Goal: Task Accomplishment & Management: Use online tool/utility

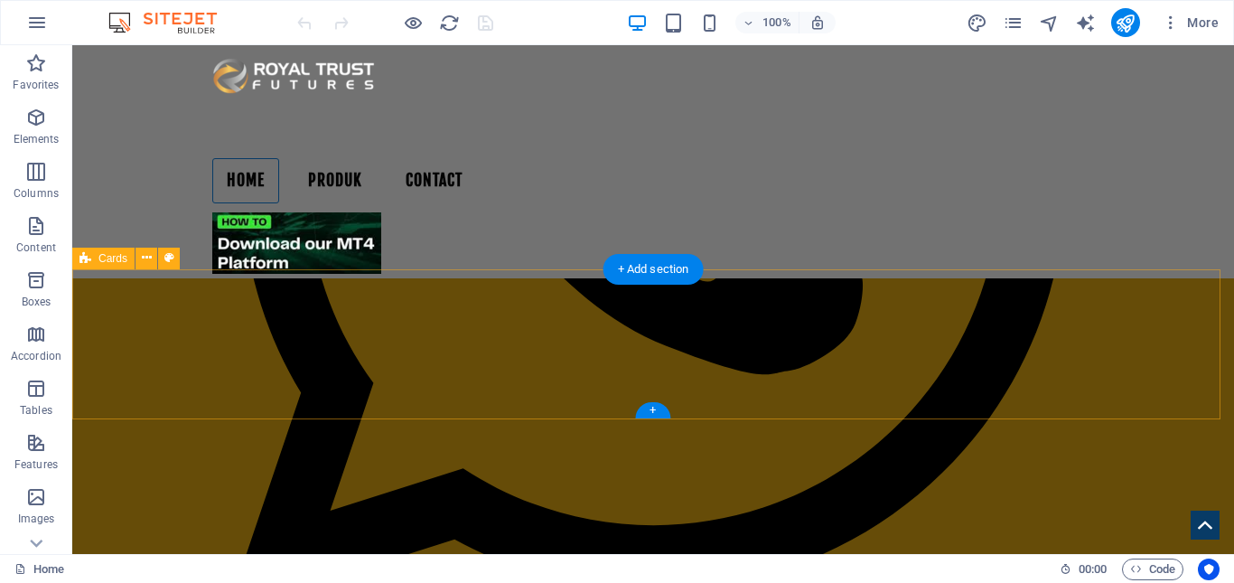
scroll to position [1084, 0]
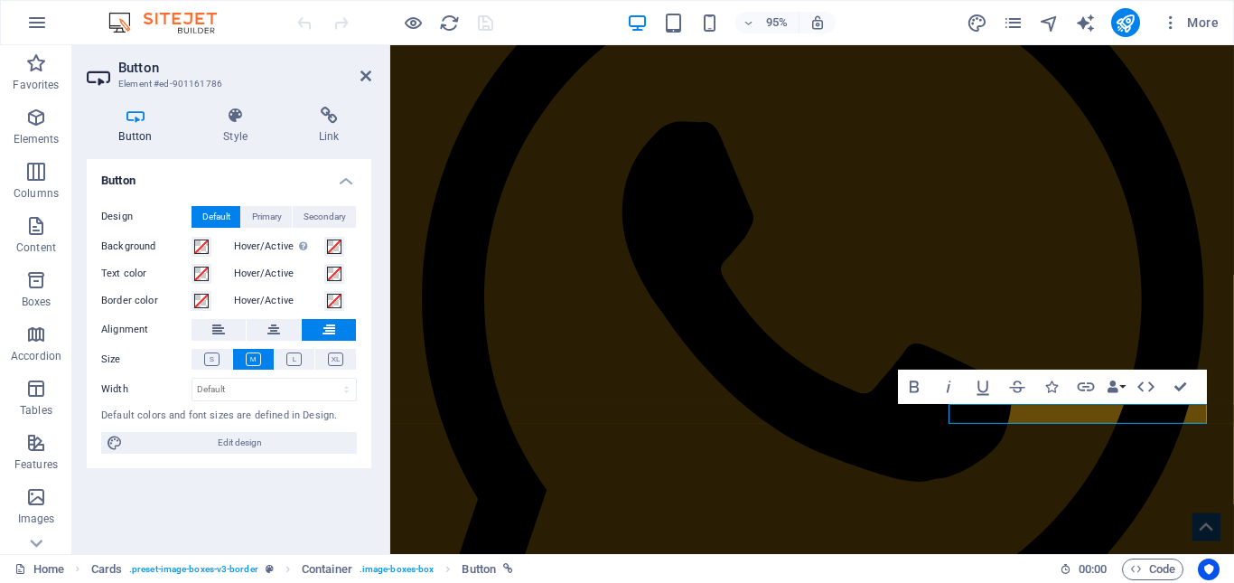
scroll to position [1082, 0]
click at [339, 131] on h4 "Link" at bounding box center [328, 126] width 85 height 38
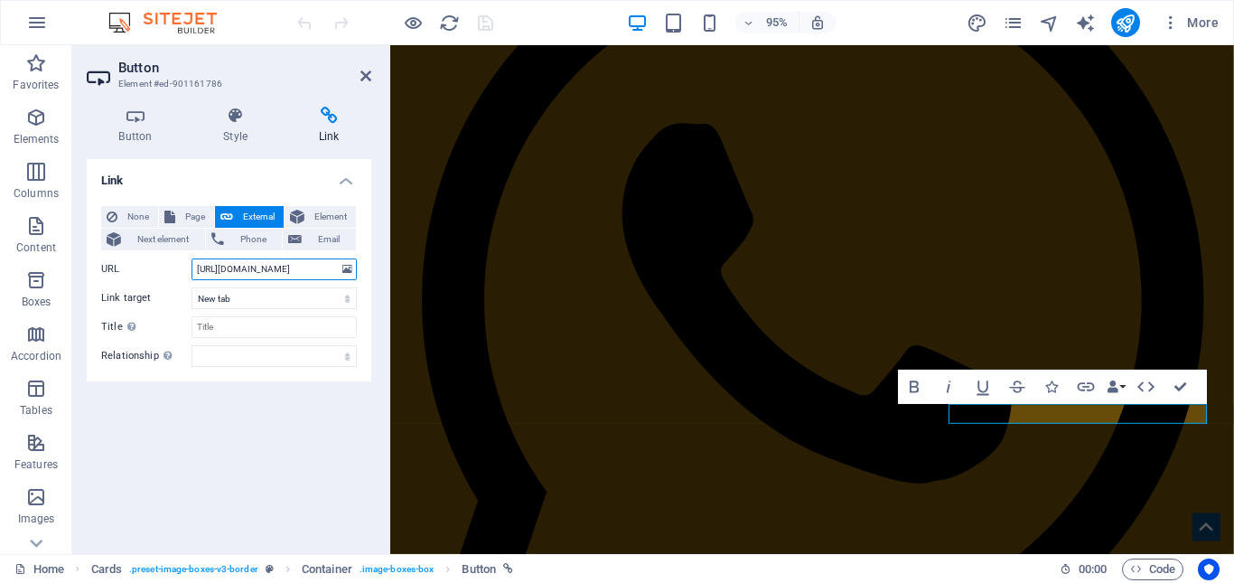
scroll to position [0, 108]
drag, startPoint x: 198, startPoint y: 271, endPoint x: 369, endPoint y: 272, distance: 171.6
click at [369, 272] on div "None Page External Element Next element Phone Email Page Home Produk -- Pricing…" at bounding box center [229, 287] width 285 height 190
paste input "[DOMAIN_NAME][URL]"
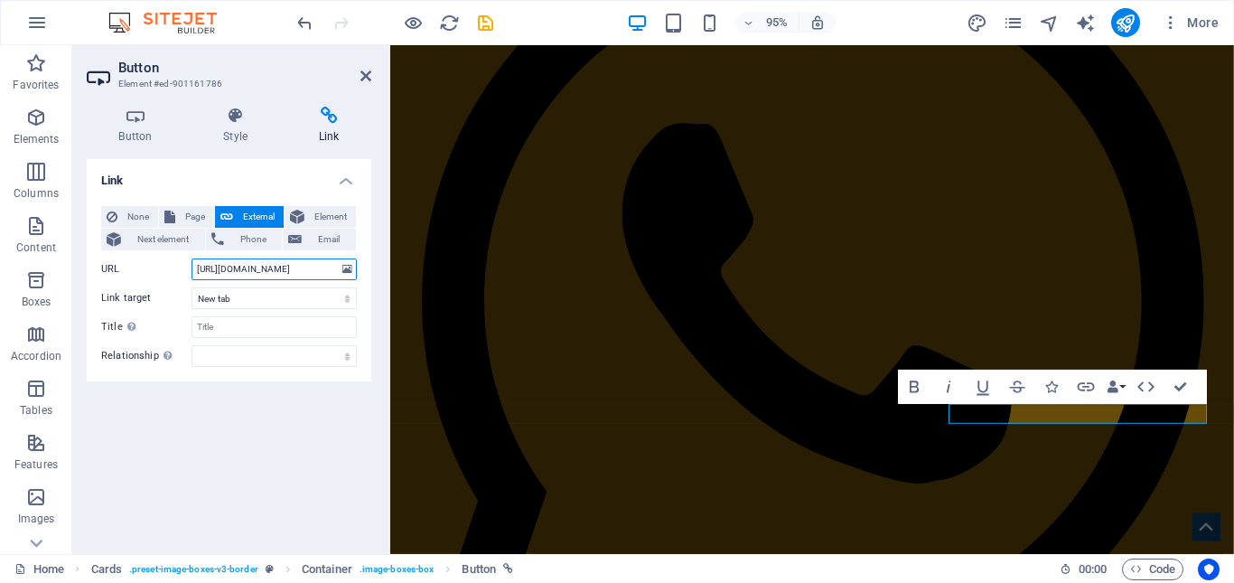
type input "[URL][DOMAIN_NAME]"
click at [370, 113] on icon at bounding box center [328, 116] width 85 height 18
click at [368, 78] on icon at bounding box center [365, 76] width 11 height 14
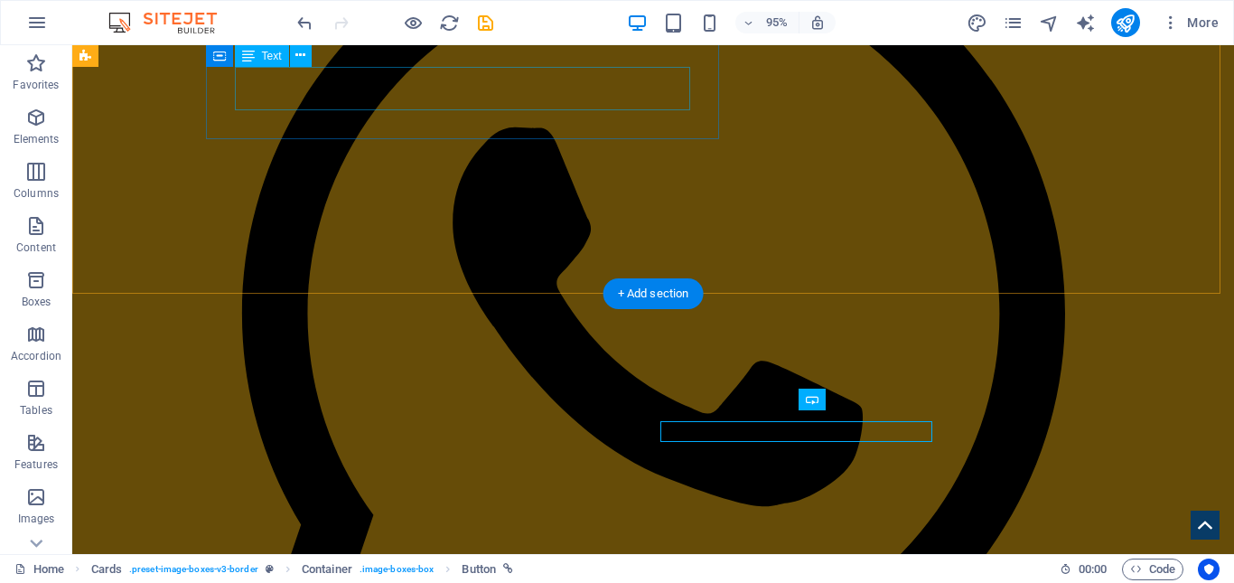
scroll to position [1084, 0]
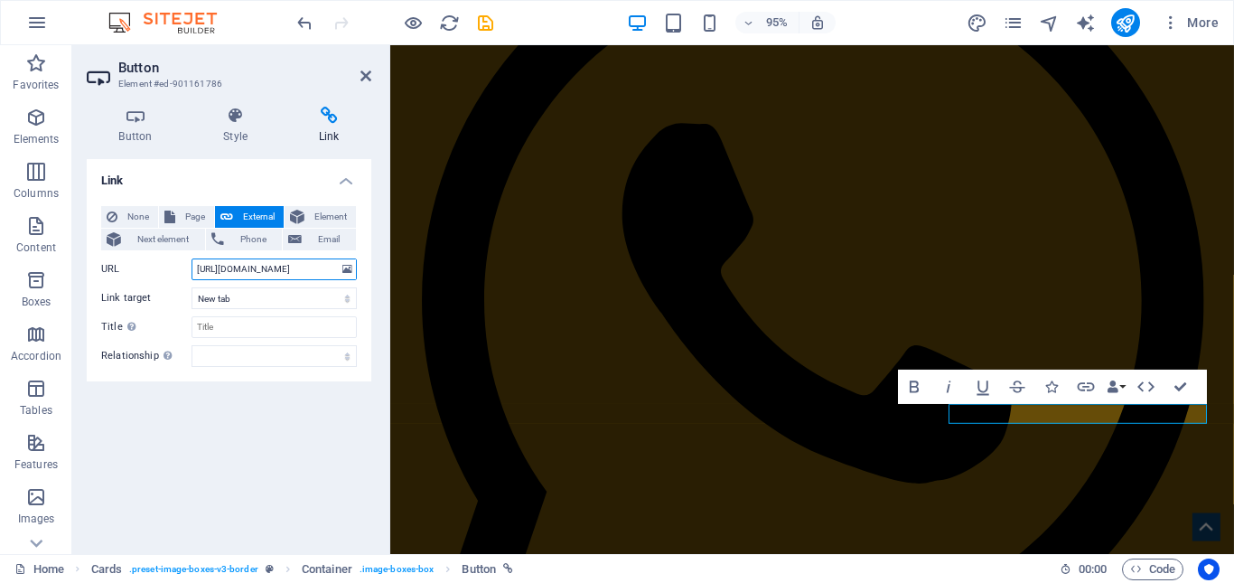
scroll to position [0, 56]
drag, startPoint x: 196, startPoint y: 270, endPoint x: 358, endPoint y: 270, distance: 161.7
click at [358, 270] on div "None Page External Element Next element Phone Email Page Home Produk -- Pricing…" at bounding box center [229, 287] width 285 height 190
type input "[URL][DOMAIN_NAME]"
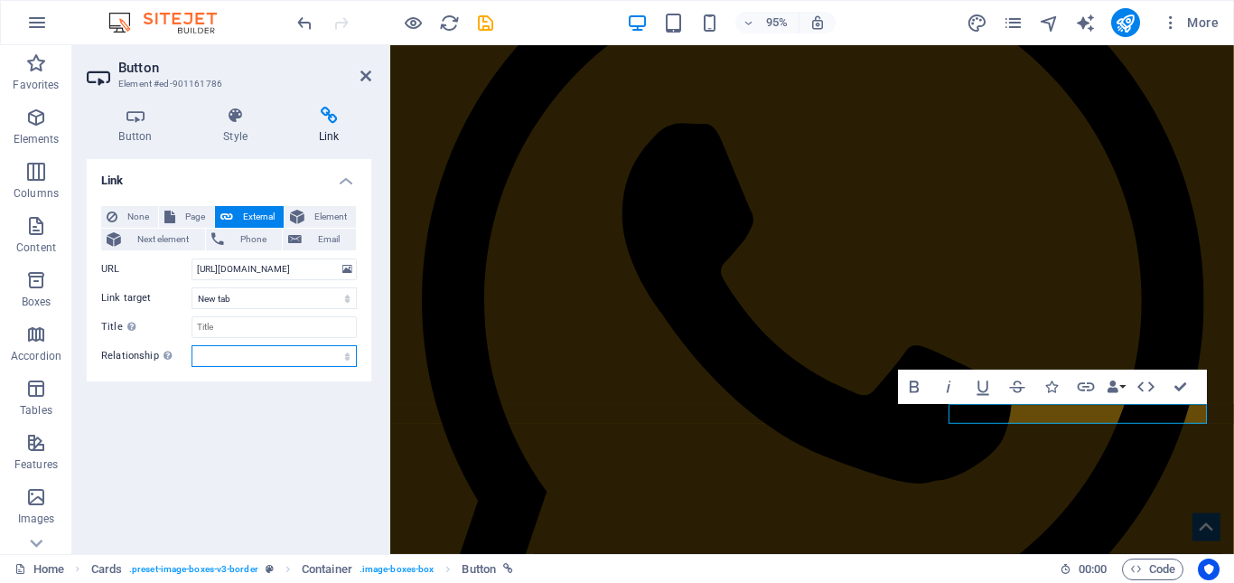
click at [327, 352] on select "alternate author bookmark external help license next nofollow noreferrer noopen…" at bounding box center [274, 356] width 165 height 22
click at [273, 498] on div "Link None Page External Element Next element Phone Email Page Home Produk -- Pr…" at bounding box center [229, 349] width 285 height 380
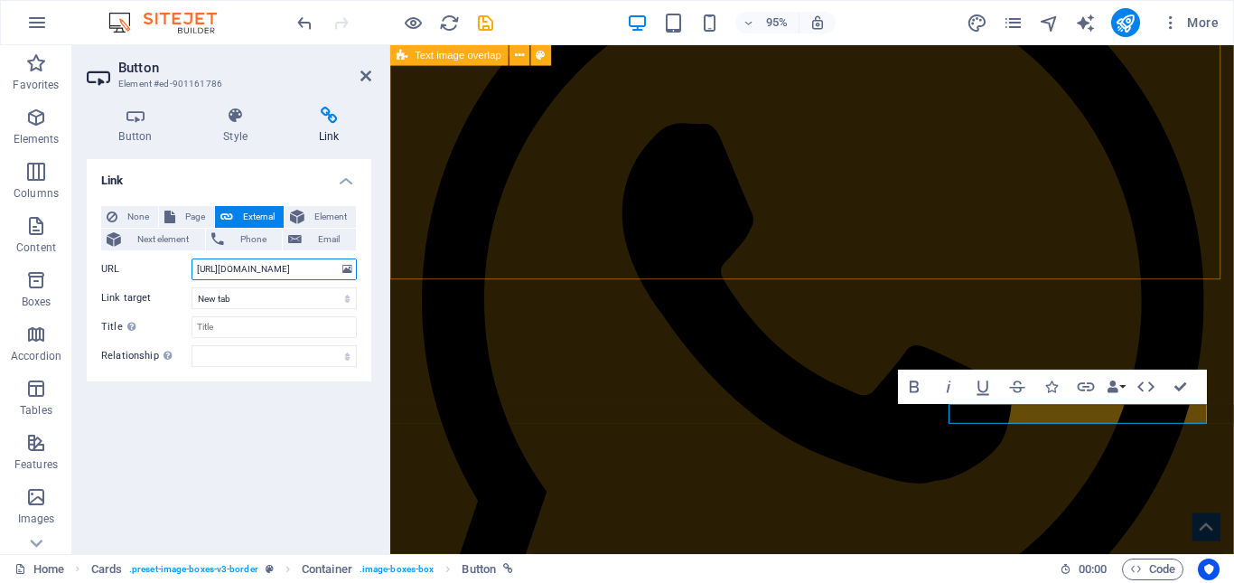
drag, startPoint x: 663, startPoint y: 314, endPoint x: 650, endPoint y: 493, distance: 179.3
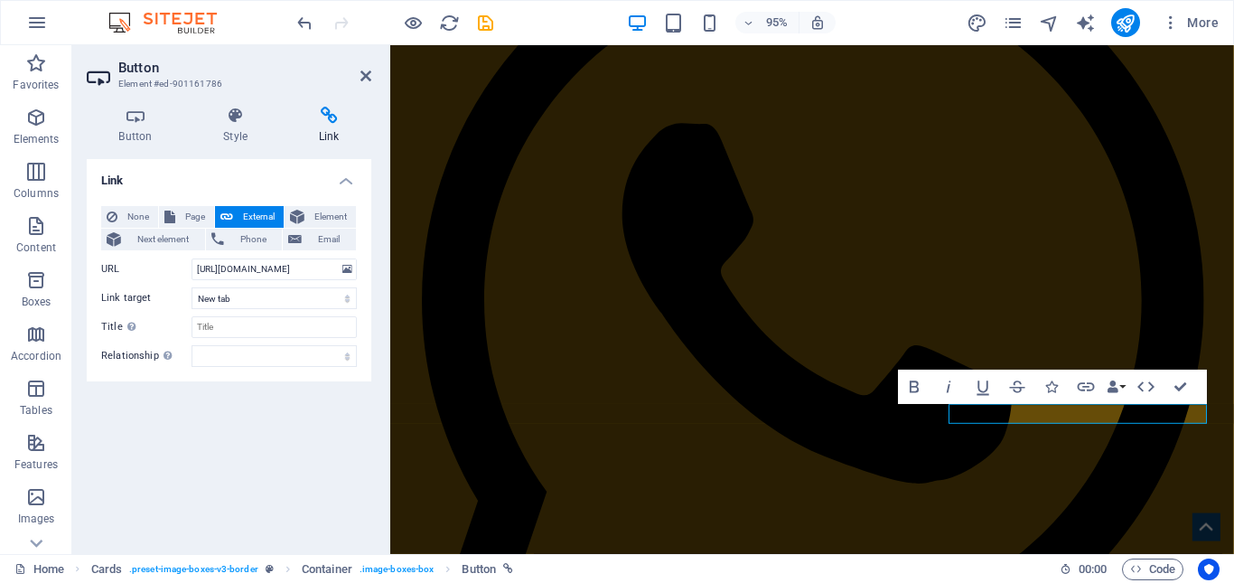
click at [258, 451] on div "Link None Page External Element Next element Phone Email Page Home Produk -- Pr…" at bounding box center [229, 349] width 285 height 380
click at [299, 438] on div "Link None Page External Element Next element Phone Email Page Home Produk -- Pr…" at bounding box center [229, 349] width 285 height 380
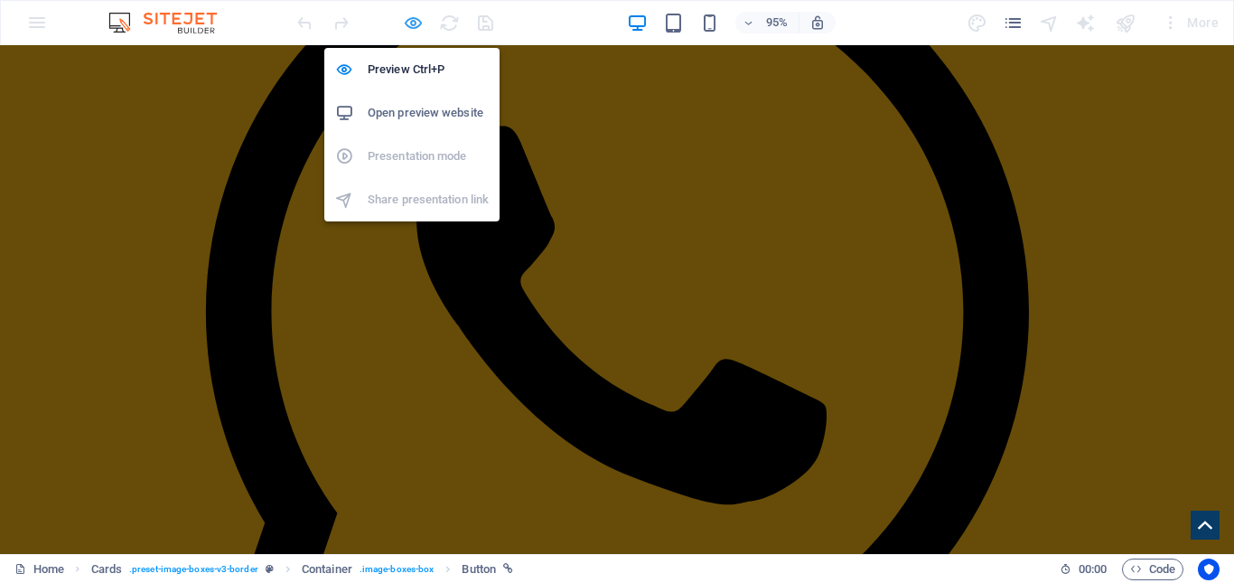
scroll to position [1086, 0]
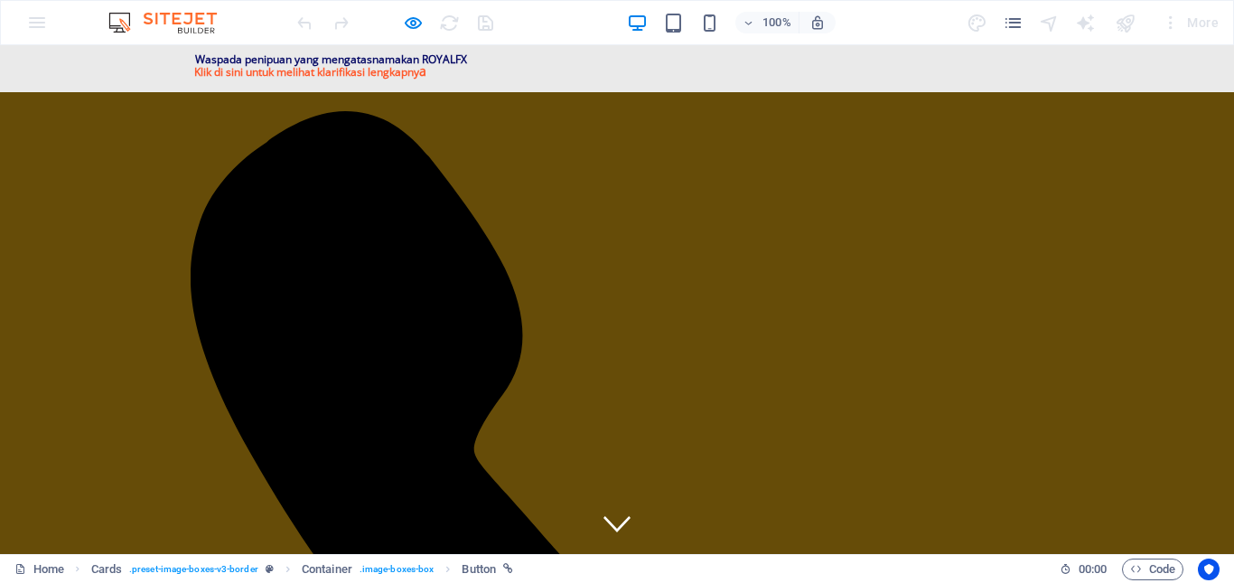
scroll to position [0, 0]
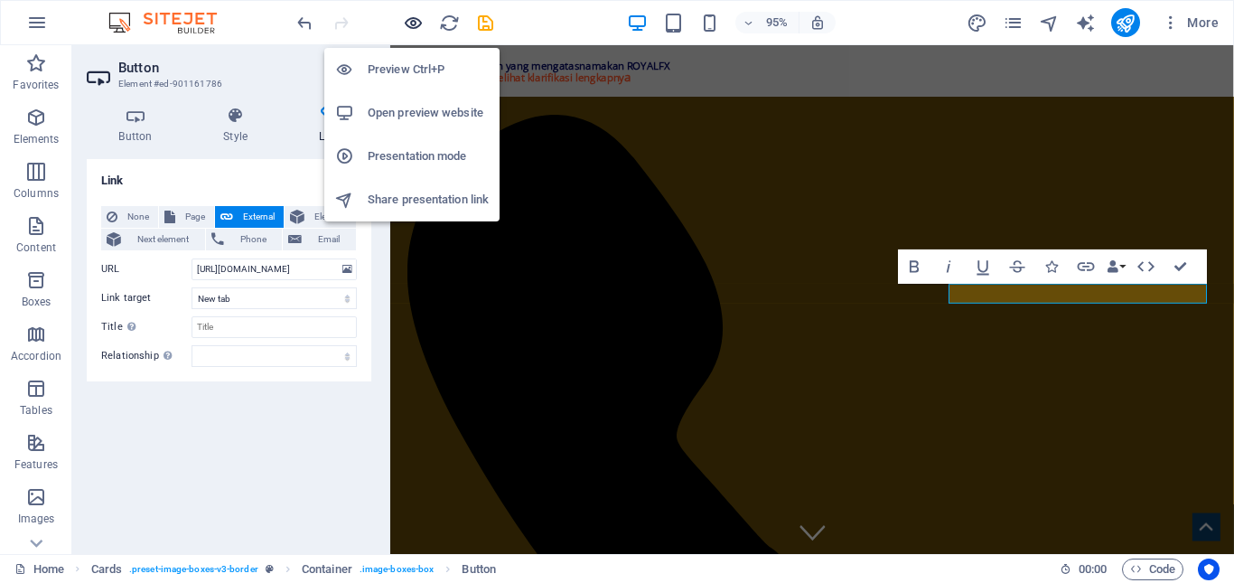
scroll to position [1209, 0]
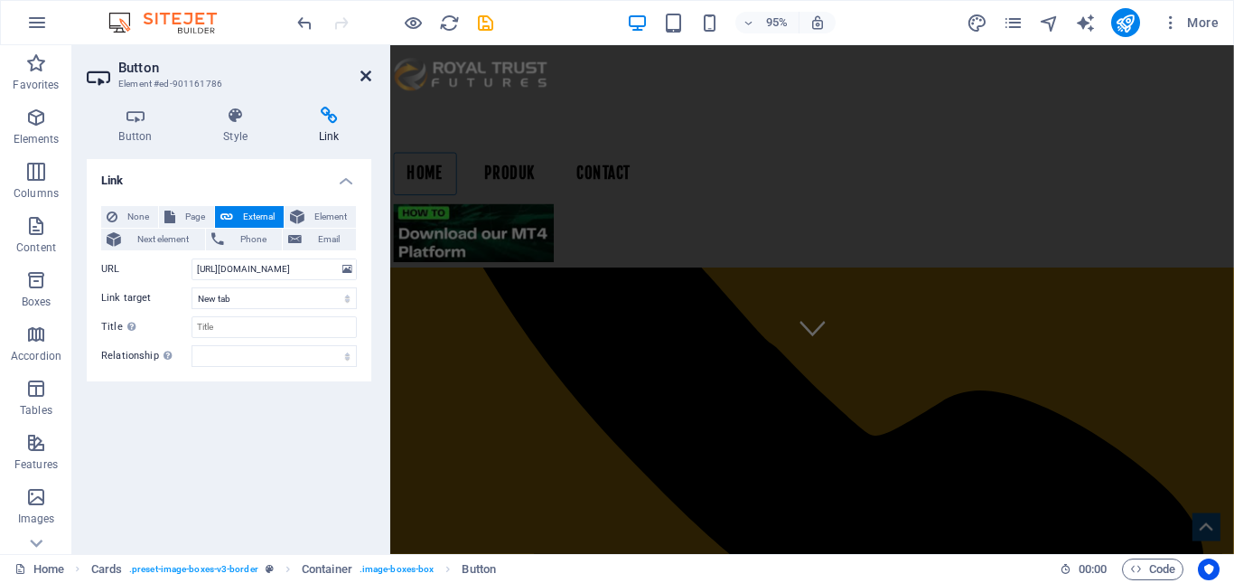
click at [368, 74] on icon at bounding box center [365, 76] width 11 height 14
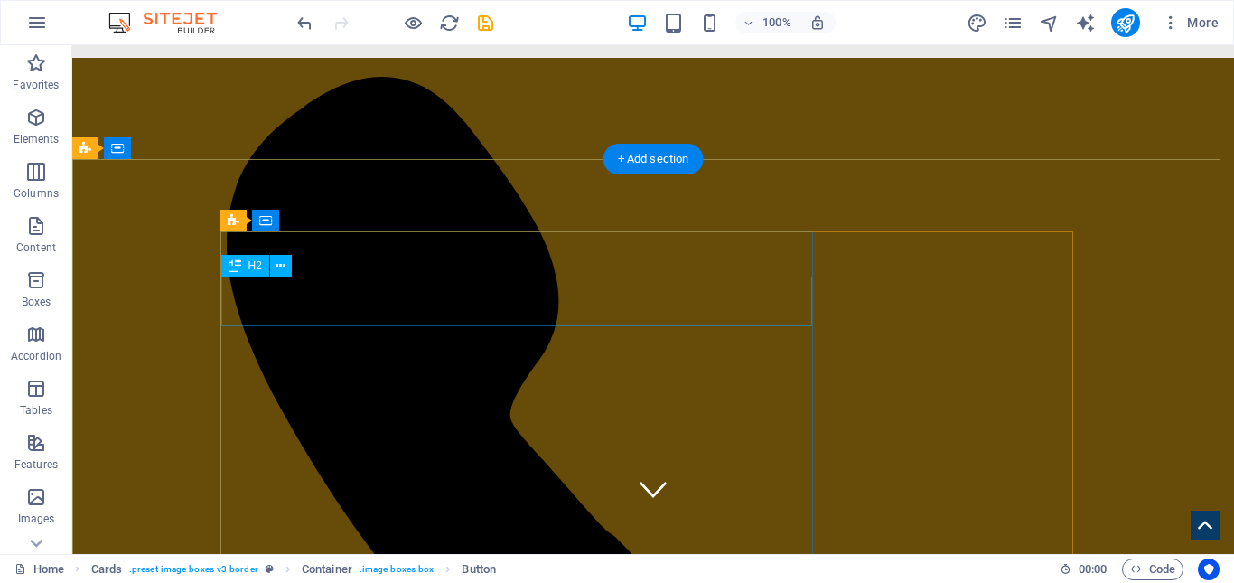
scroll to position [0, 0]
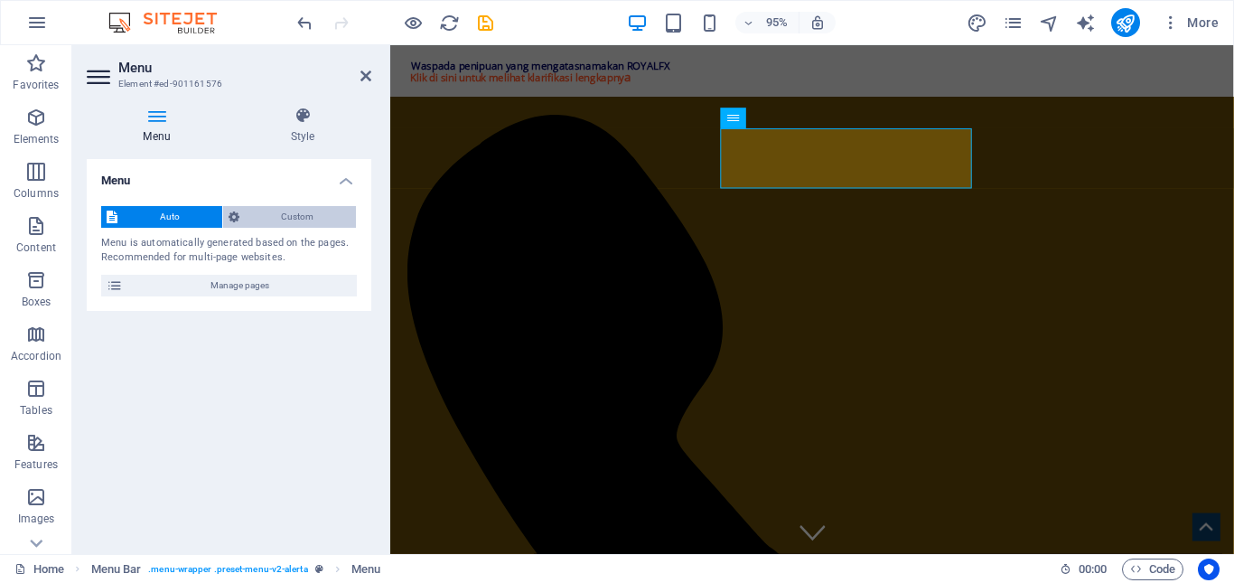
click at [297, 222] on span "Custom" at bounding box center [298, 217] width 107 height 22
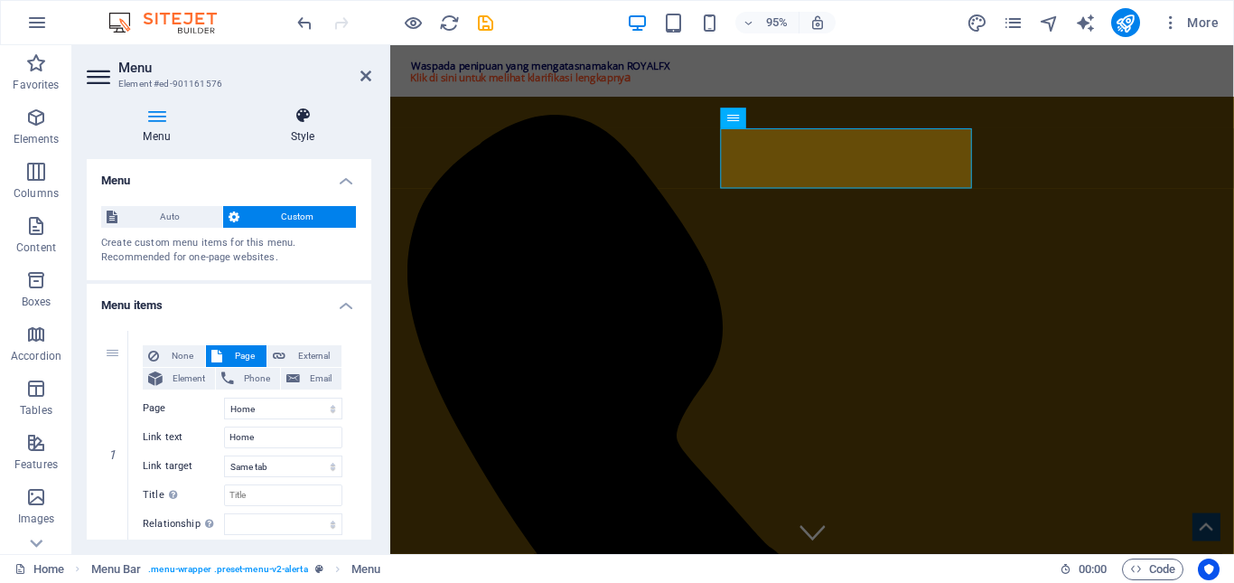
click at [319, 124] on icon at bounding box center [302, 116] width 137 height 18
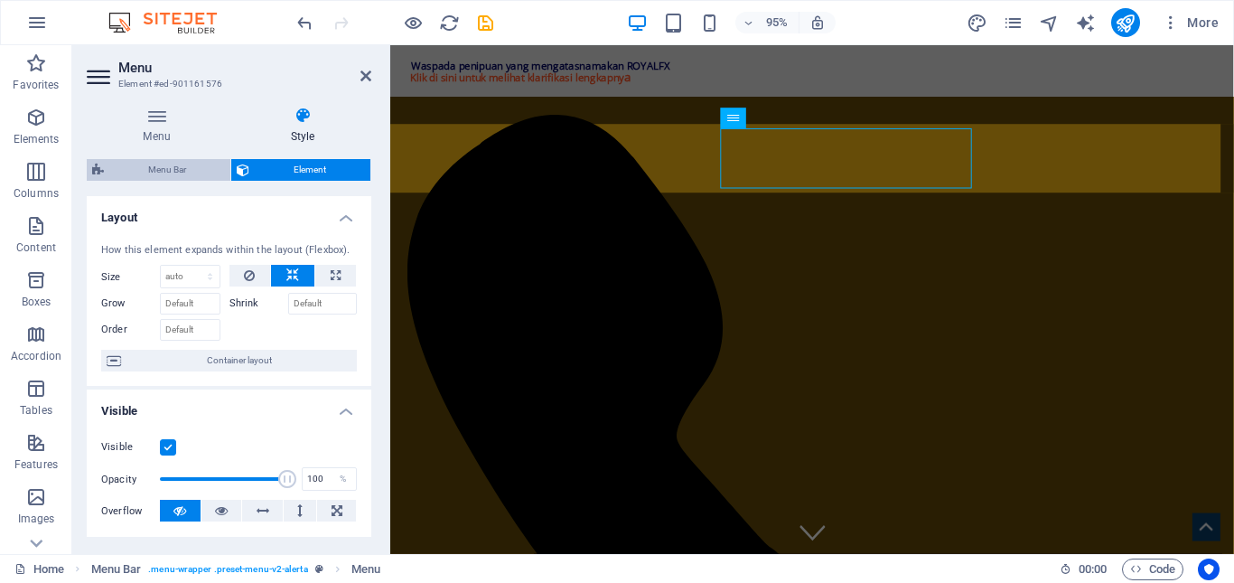
click at [179, 169] on span "Menu Bar" at bounding box center [167, 170] width 116 height 22
select select "rem"
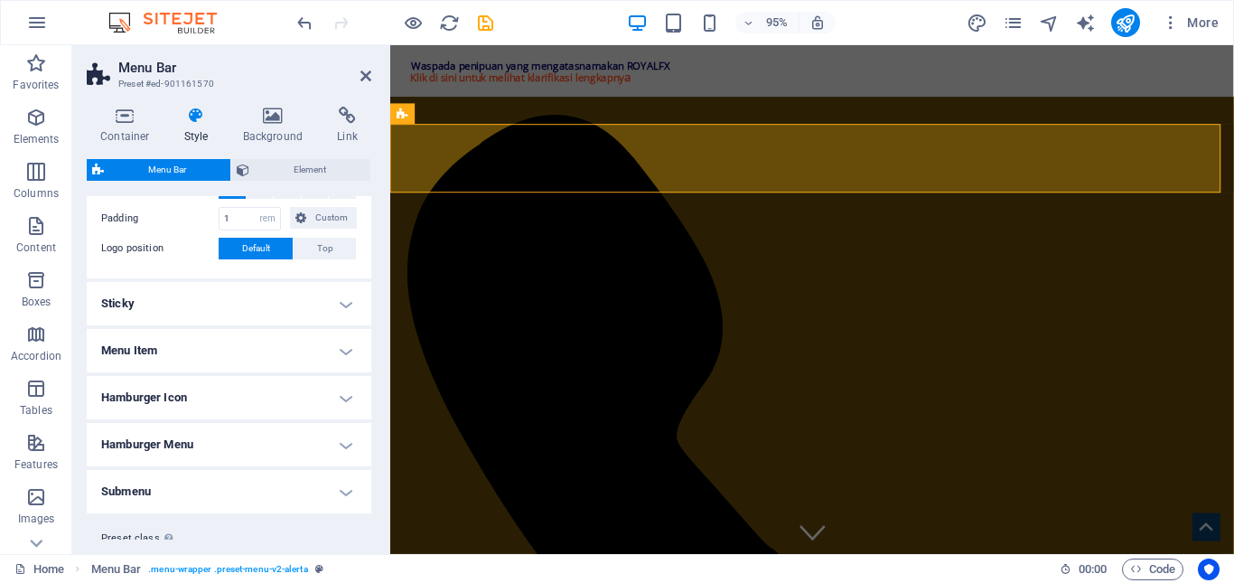
scroll to position [453, 0]
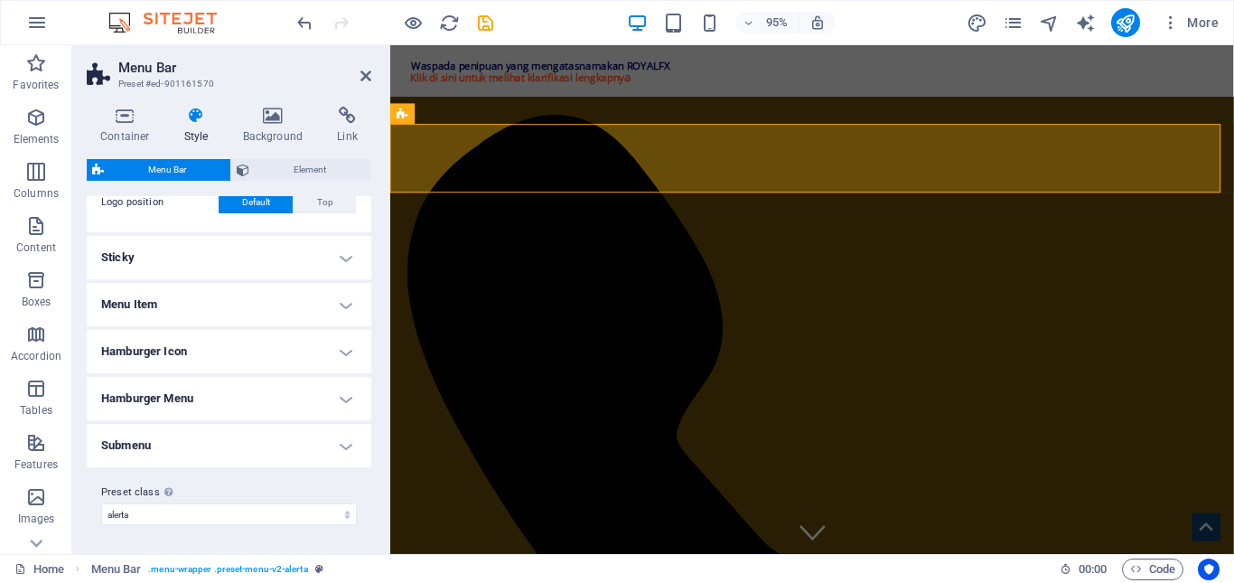
click at [213, 312] on h4 "Menu Item" at bounding box center [229, 304] width 285 height 43
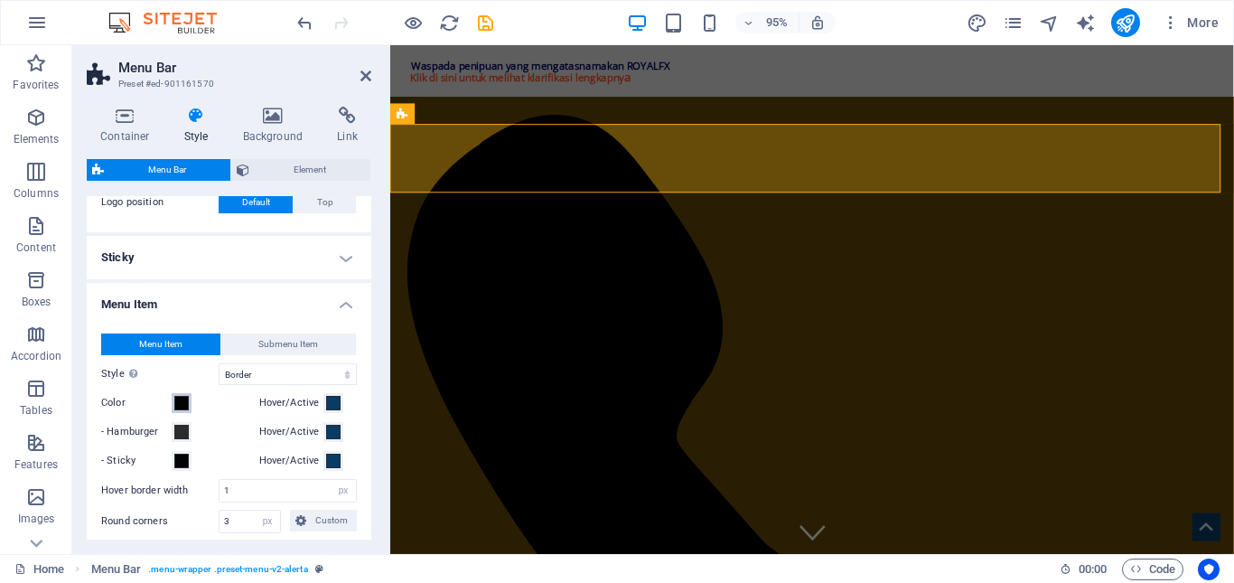
click at [185, 399] on span at bounding box center [181, 403] width 14 height 14
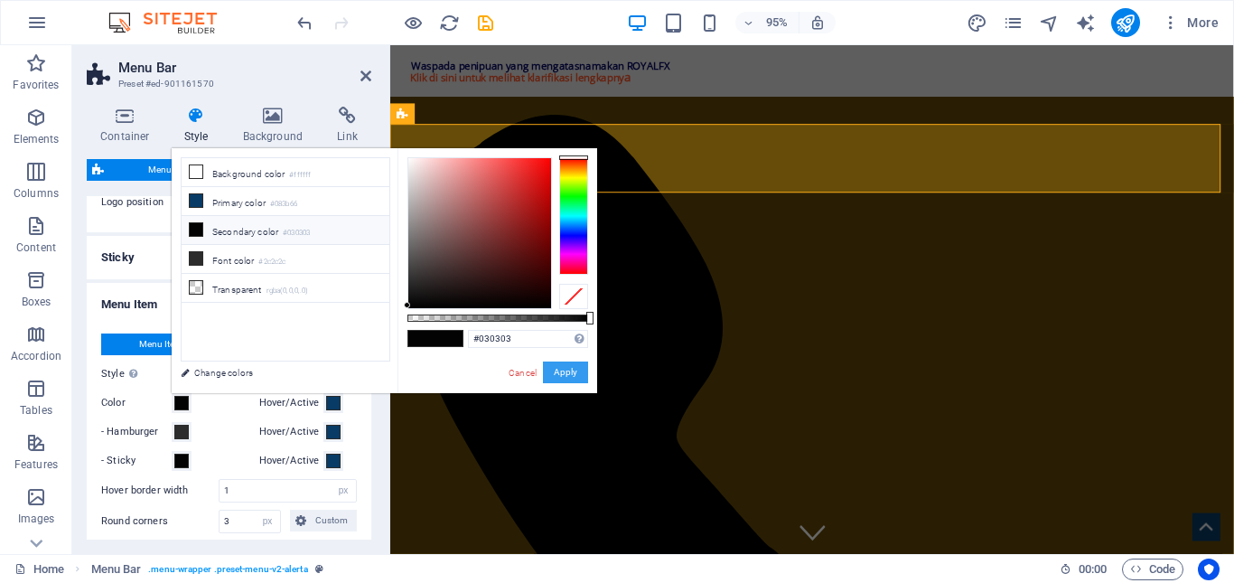
click at [557, 369] on button "Apply" at bounding box center [565, 372] width 45 height 22
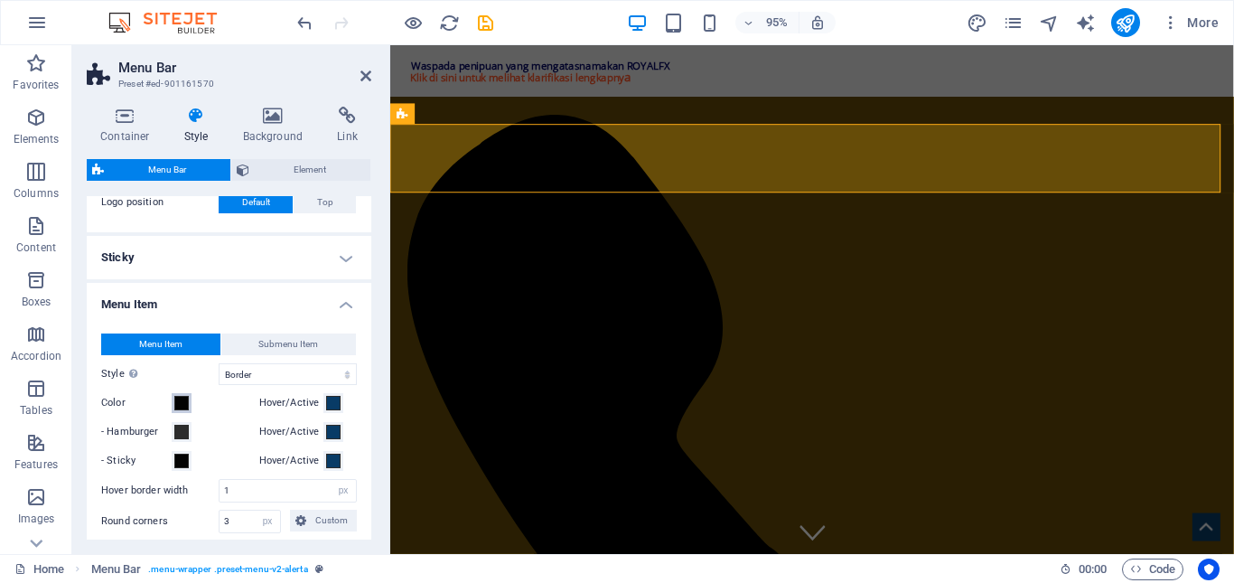
click at [179, 405] on span at bounding box center [181, 403] width 14 height 14
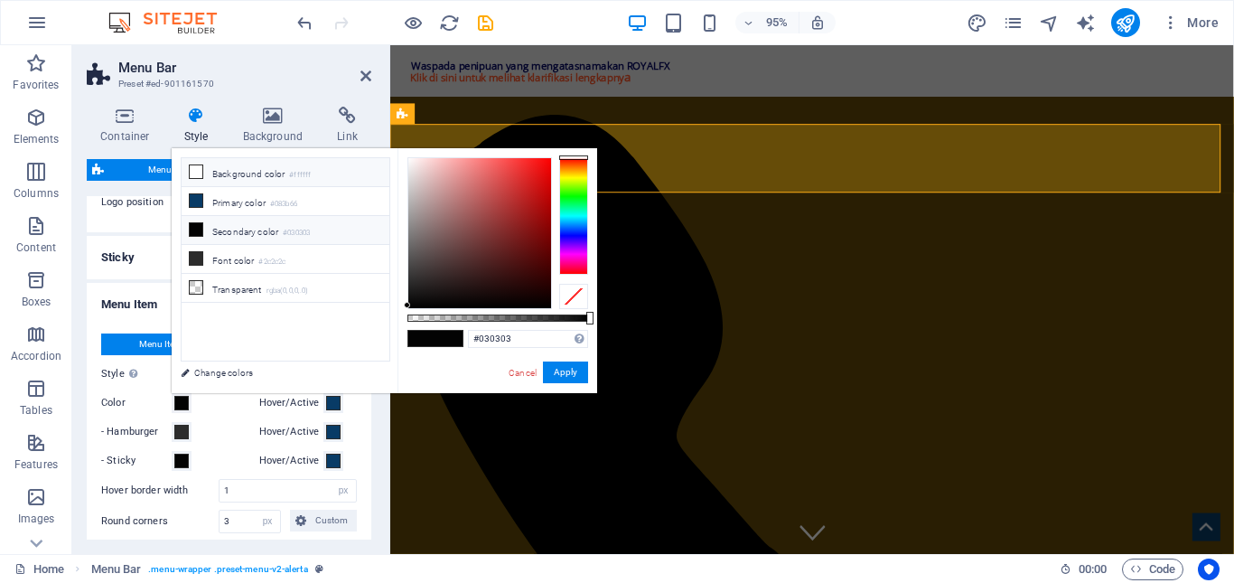
click at [202, 169] on span at bounding box center [196, 171] width 14 height 14
type input "#ffffff"
click at [202, 169] on span at bounding box center [196, 171] width 14 height 14
click at [577, 368] on button "Apply" at bounding box center [565, 372] width 45 height 22
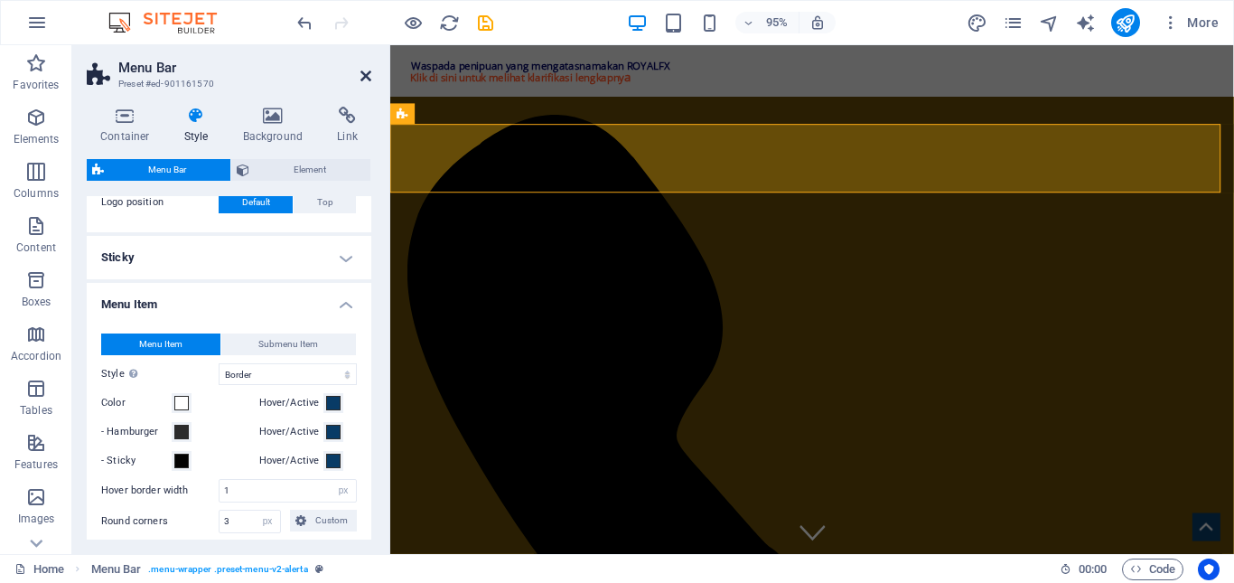
click at [365, 81] on icon at bounding box center [365, 76] width 11 height 14
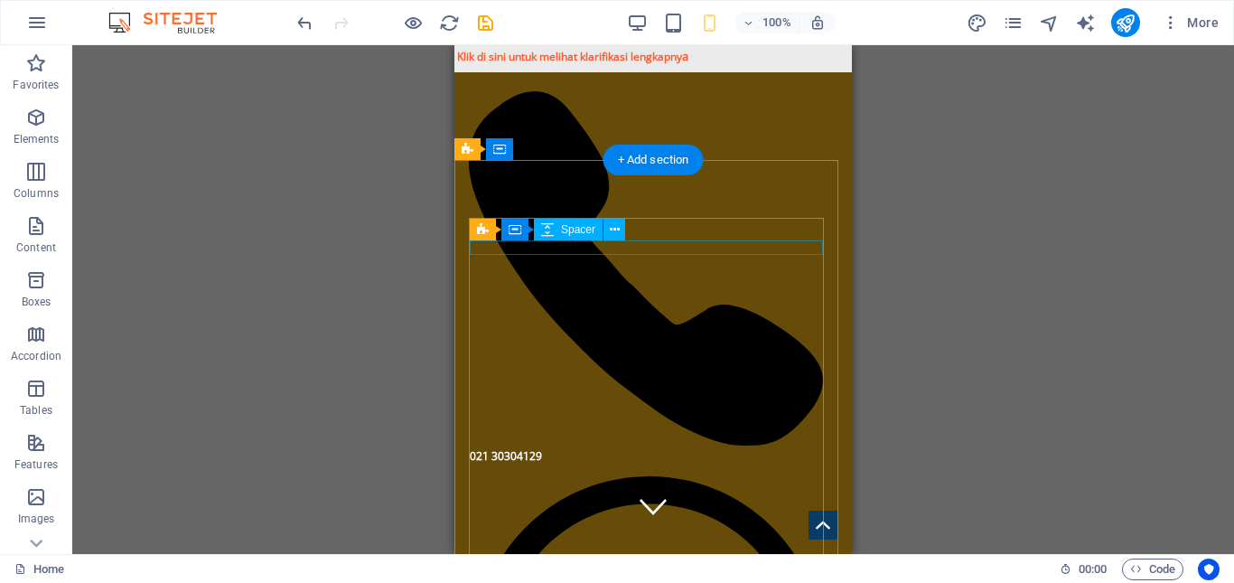
scroll to position [0, 0]
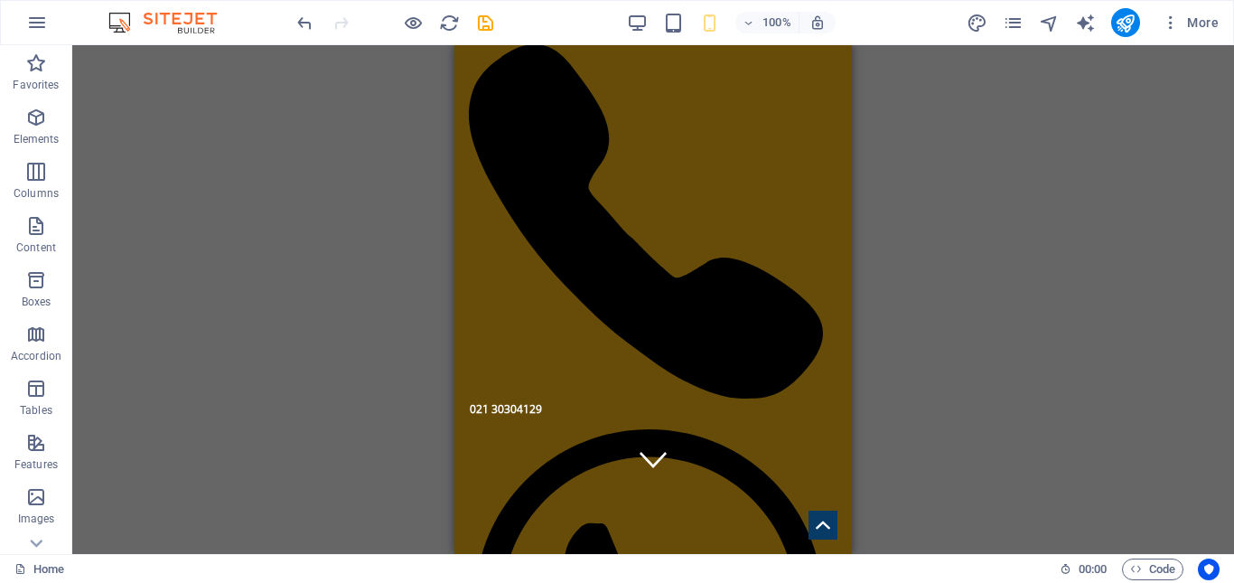
scroll to position [90, 0]
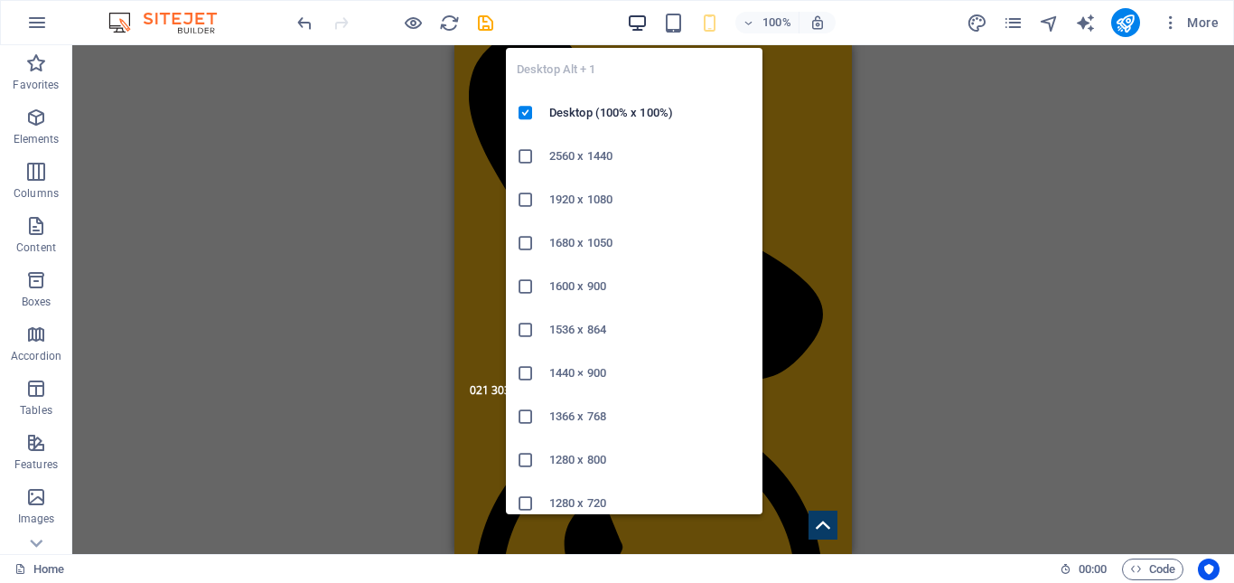
click at [0, 0] on icon "button" at bounding box center [0, 0] width 0 height 0
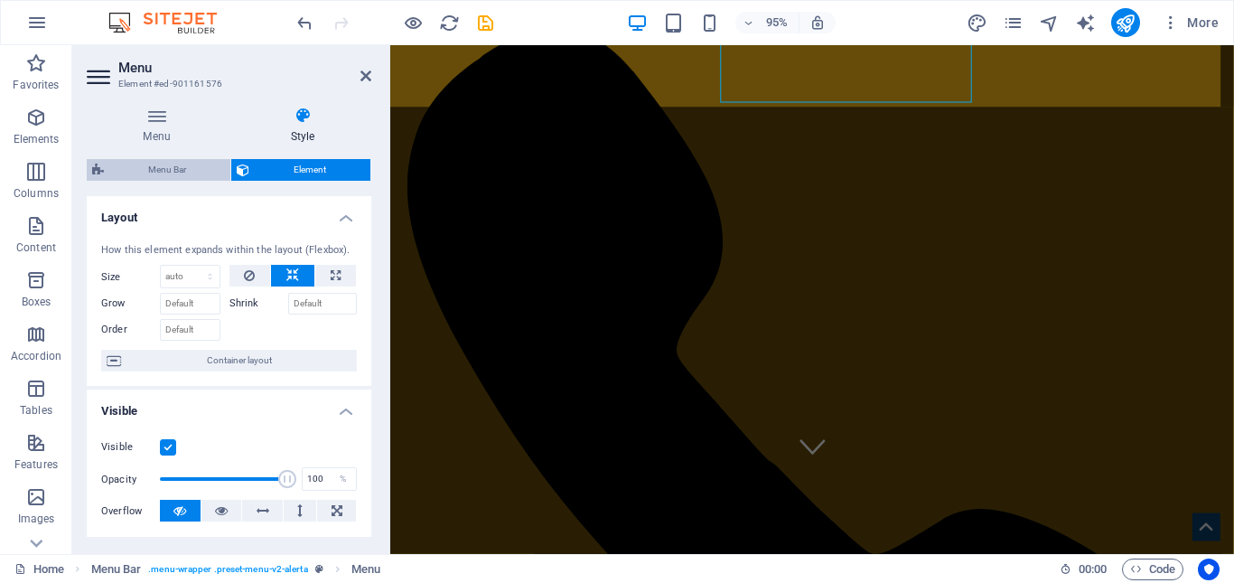
click at [193, 164] on span "Menu Bar" at bounding box center [167, 170] width 116 height 22
select select "rem"
select select "hover_border"
select select "px"
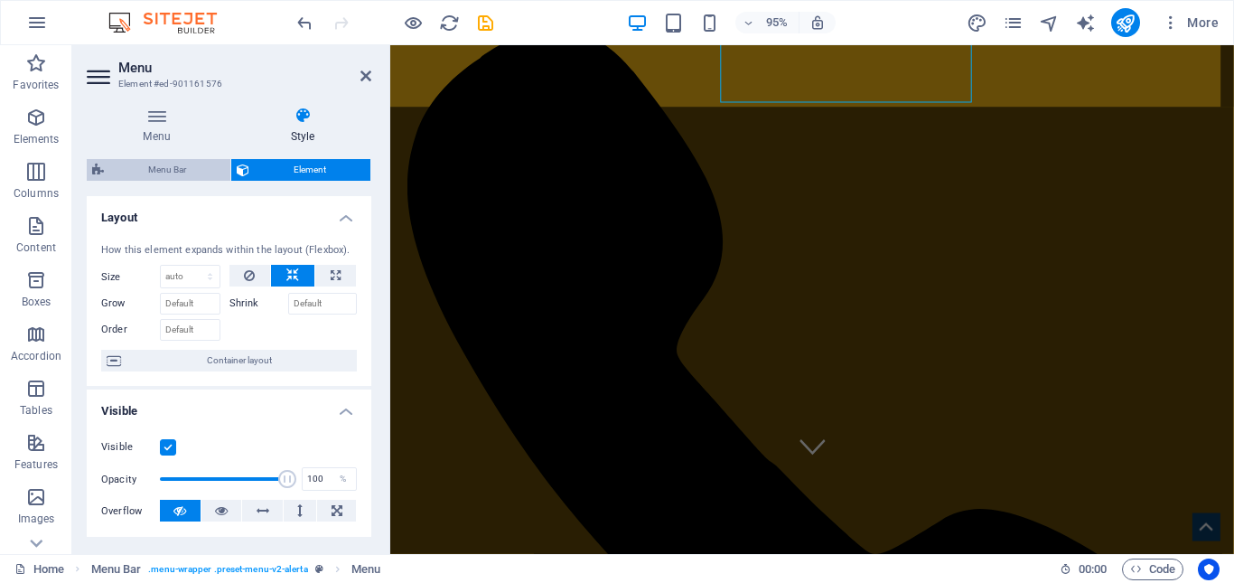
select select "rem"
select select "link-special-font"
select select "rem"
select select "600"
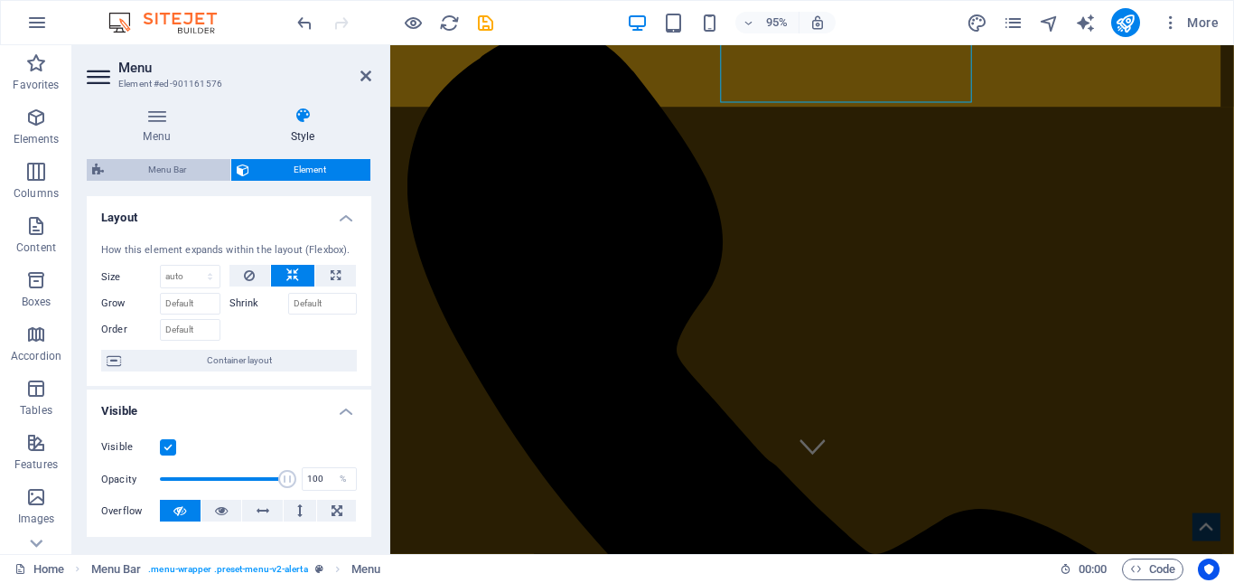
select select "px"
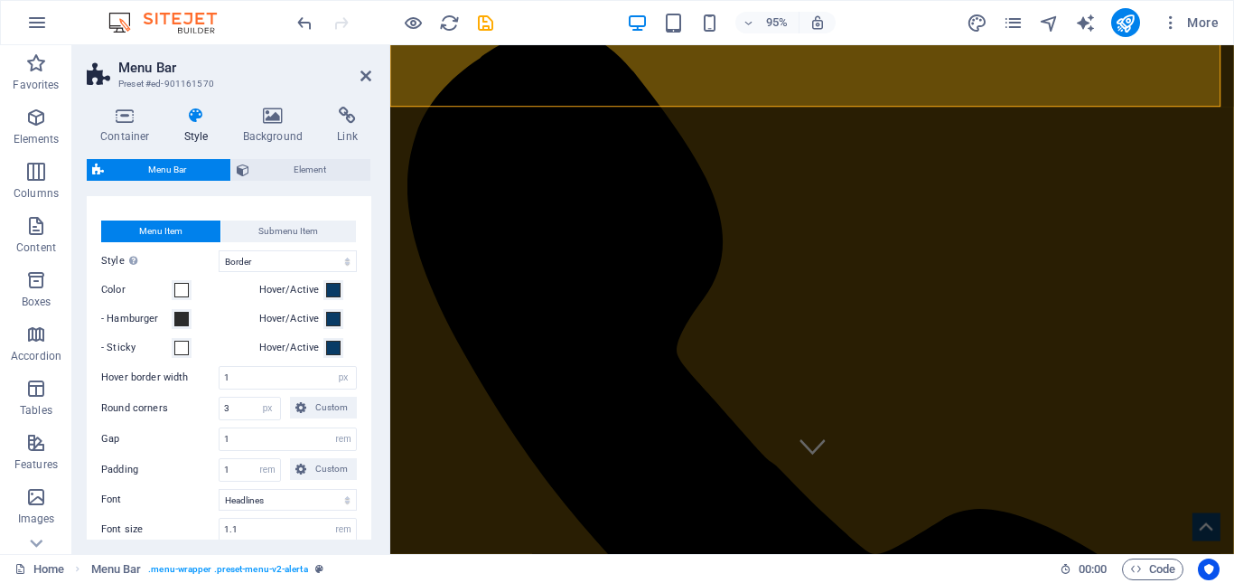
scroll to position [542, 0]
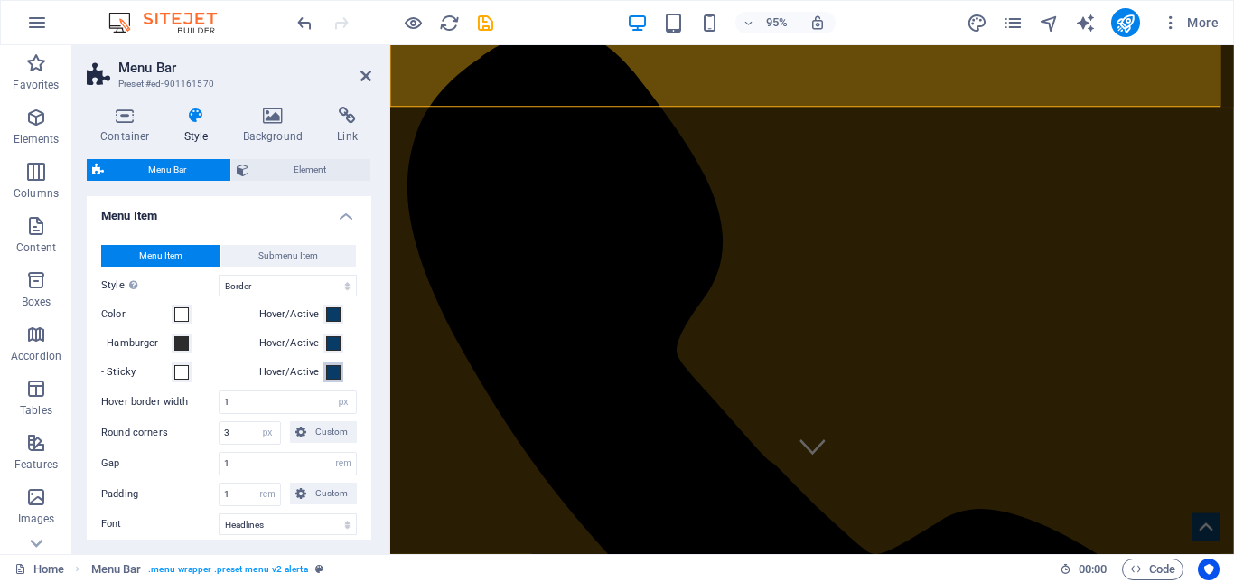
click at [332, 370] on span at bounding box center [333, 372] width 14 height 14
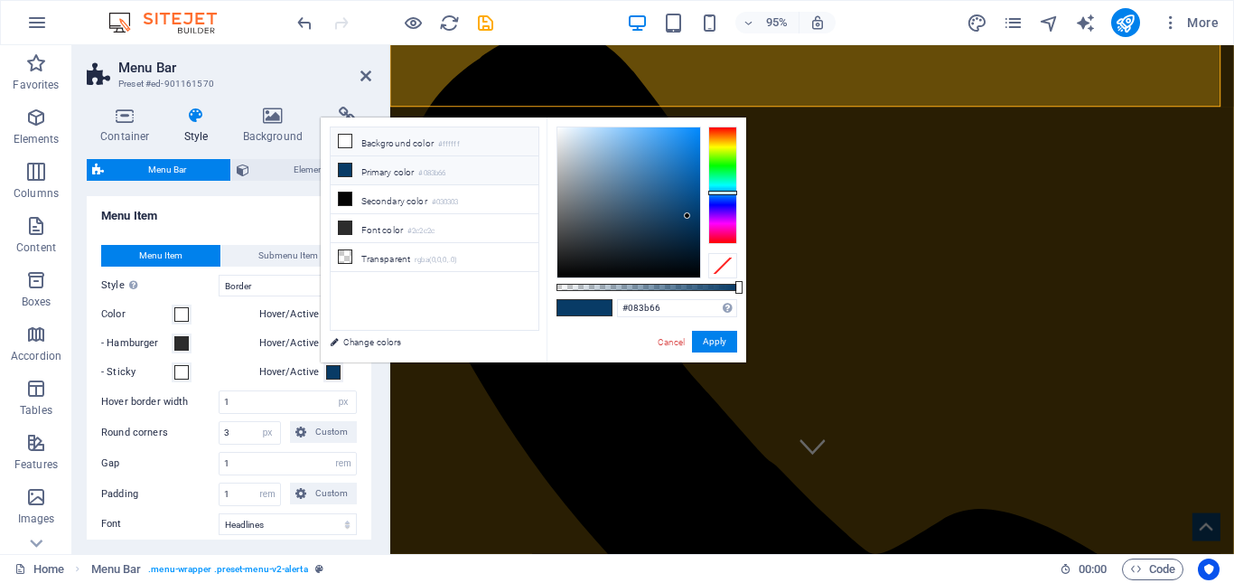
click at [348, 143] on icon at bounding box center [345, 141] width 13 height 13
type input "#ffffff"
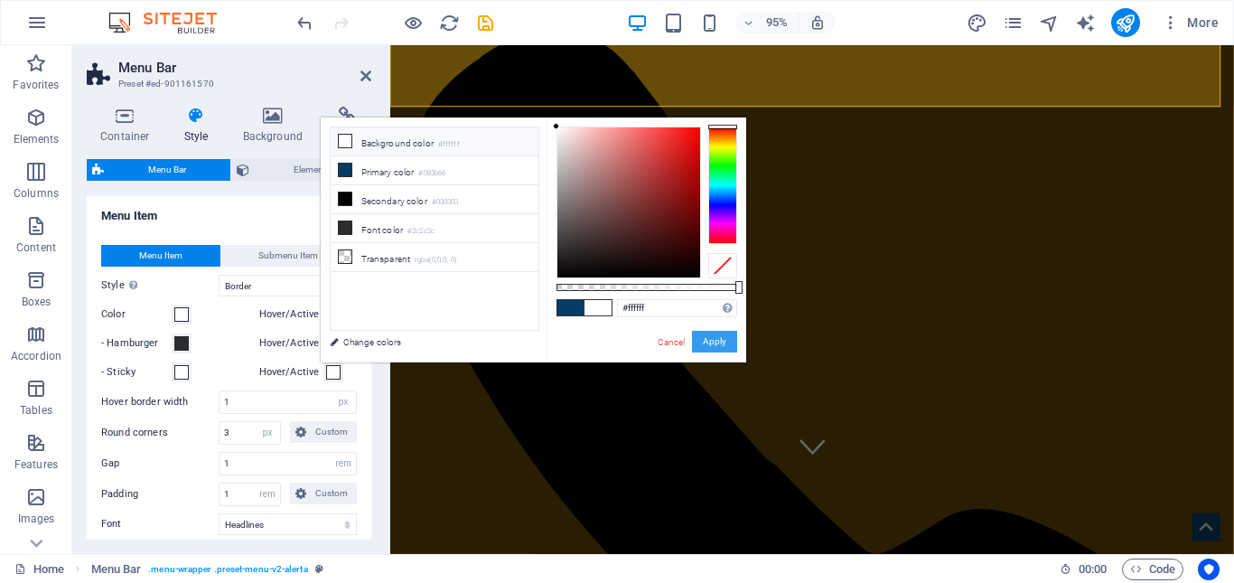
click at [721, 344] on button "Apply" at bounding box center [714, 342] width 45 height 22
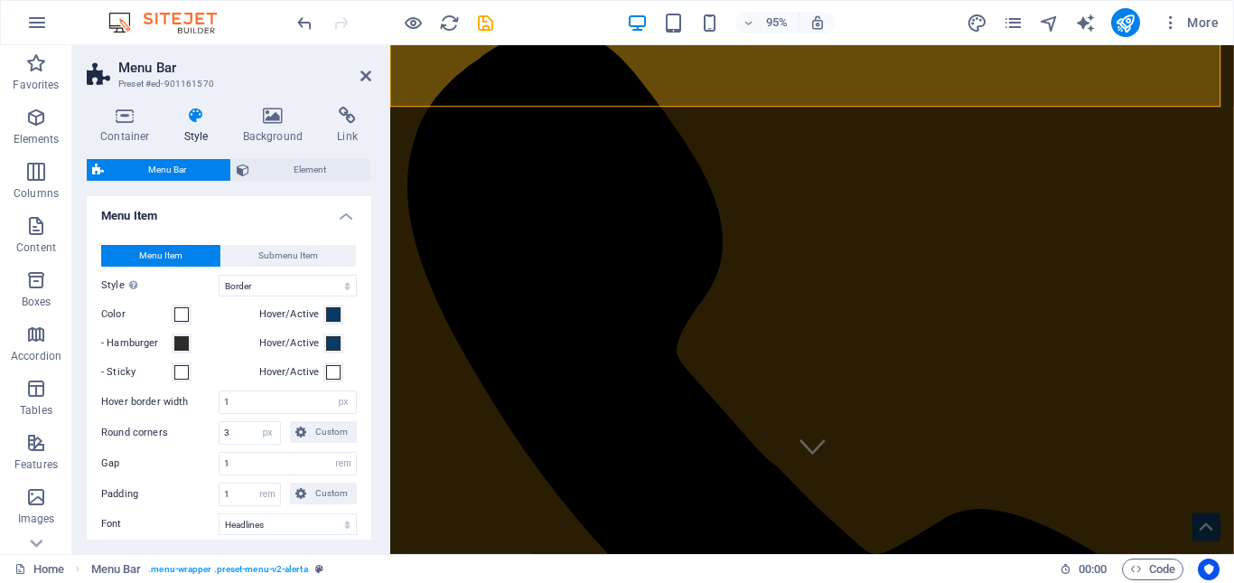
click at [373, 72] on aside "Menu Bar Preset #ed-901161570 Container Style Background Link Size Height Defau…" at bounding box center [231, 299] width 318 height 509
click at [368, 77] on icon at bounding box center [365, 76] width 11 height 14
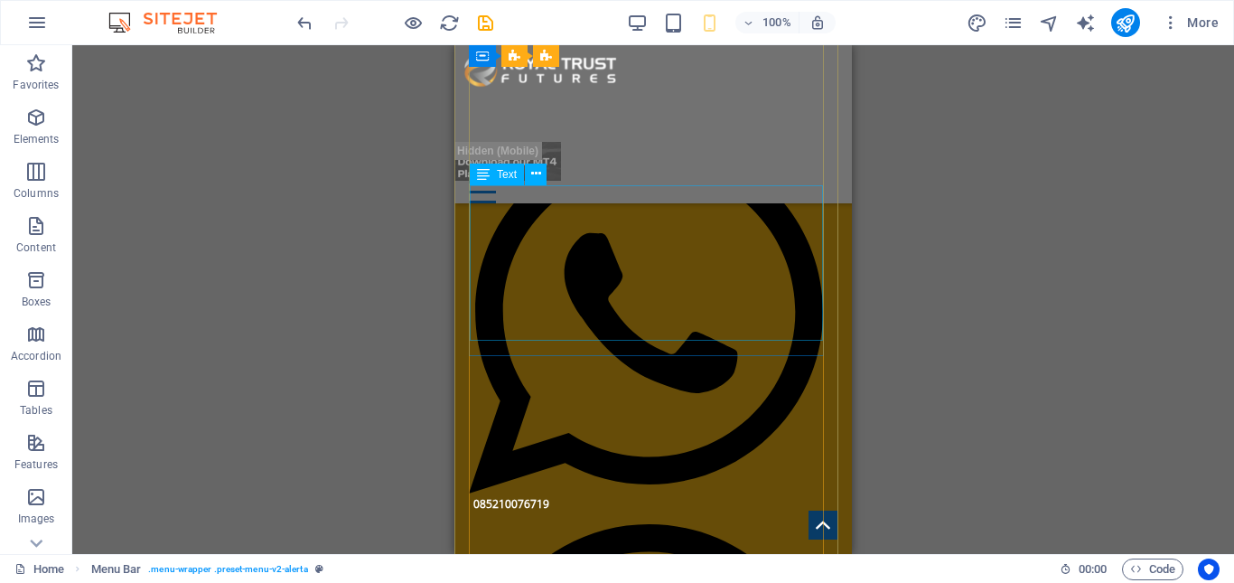
scroll to position [271, 0]
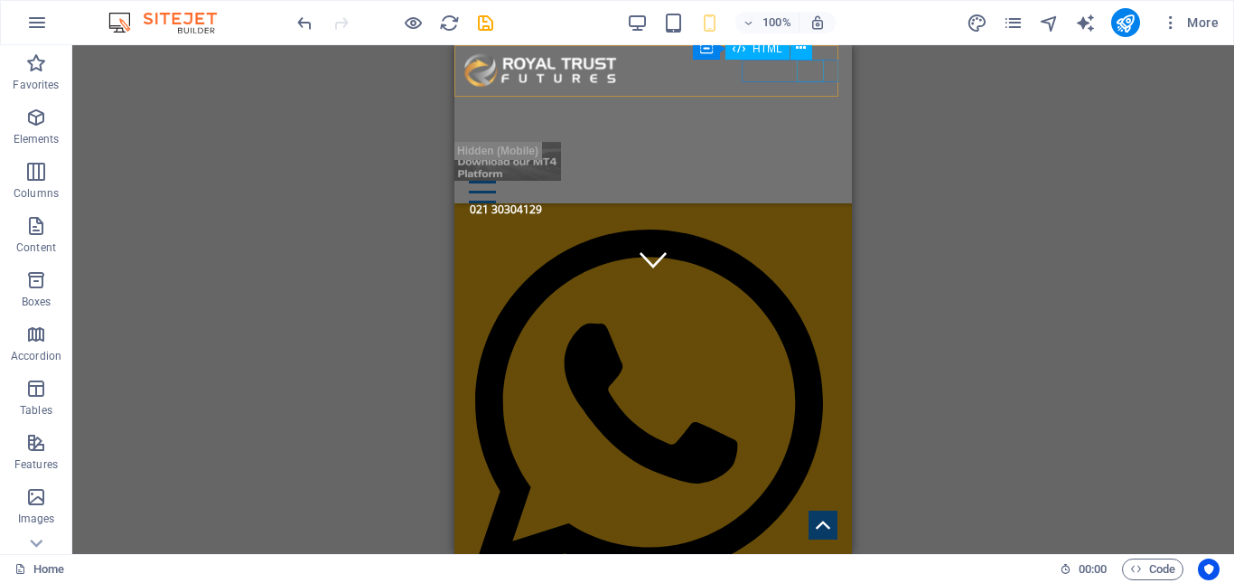
click at [799, 181] on div at bounding box center [653, 192] width 369 height 23
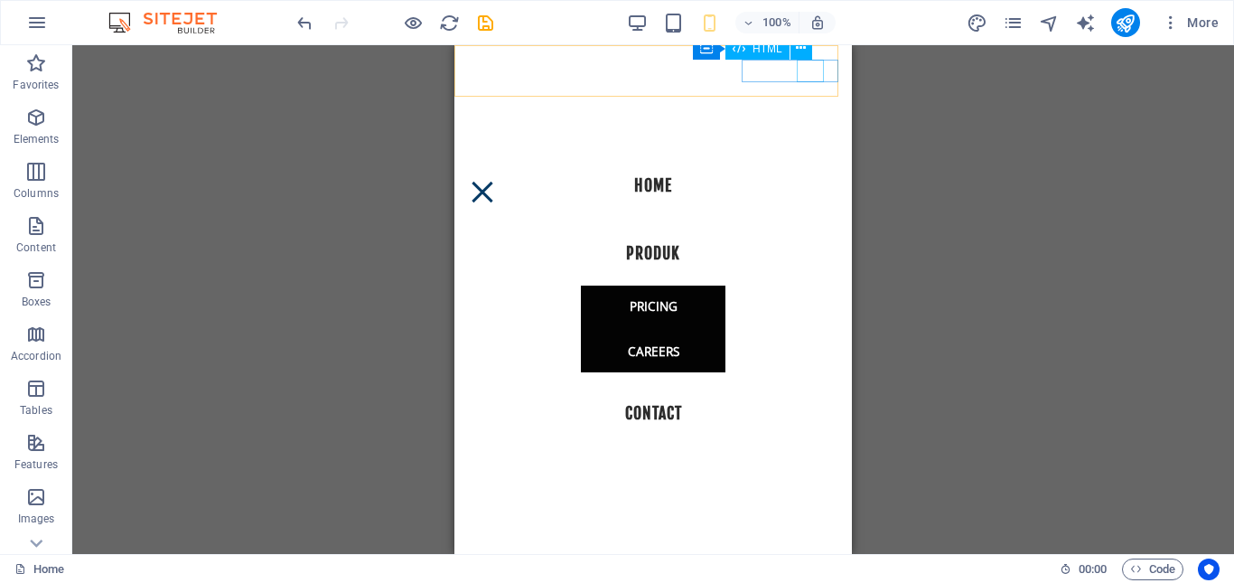
click at [496, 181] on div at bounding box center [482, 192] width 27 height 23
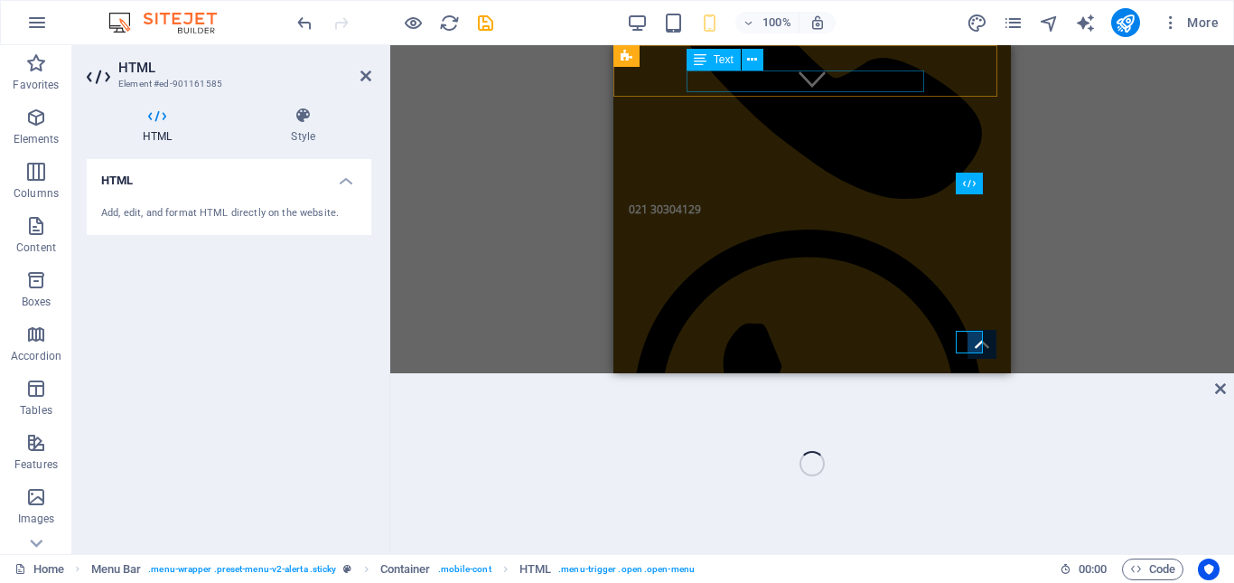
scroll to position [0, 0]
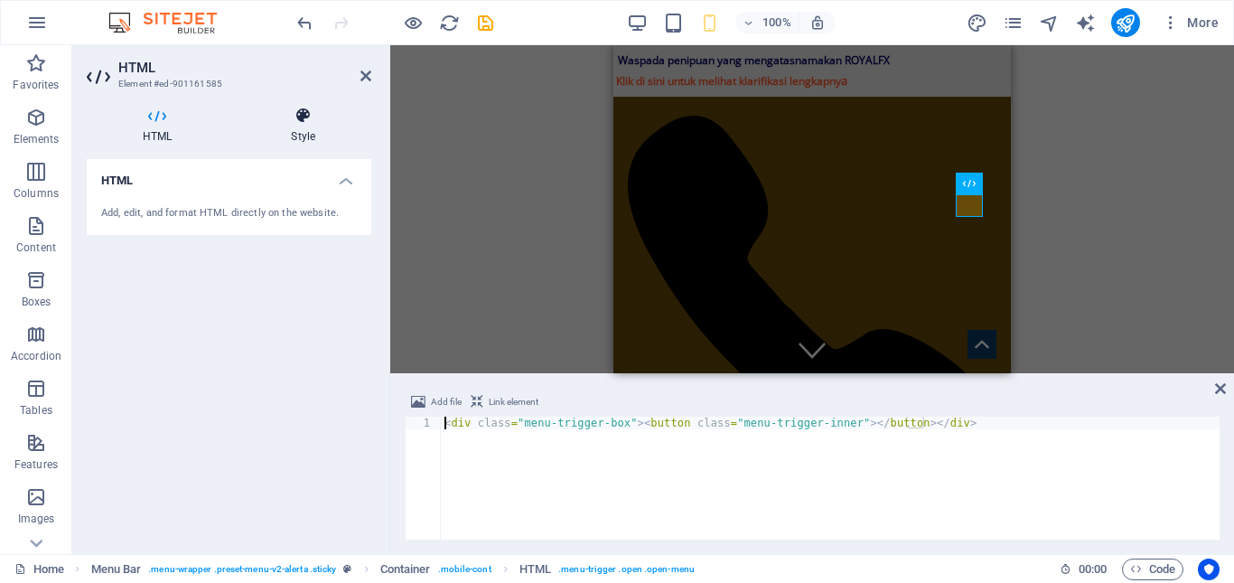
click at [310, 132] on h4 "Style" at bounding box center [303, 126] width 136 height 38
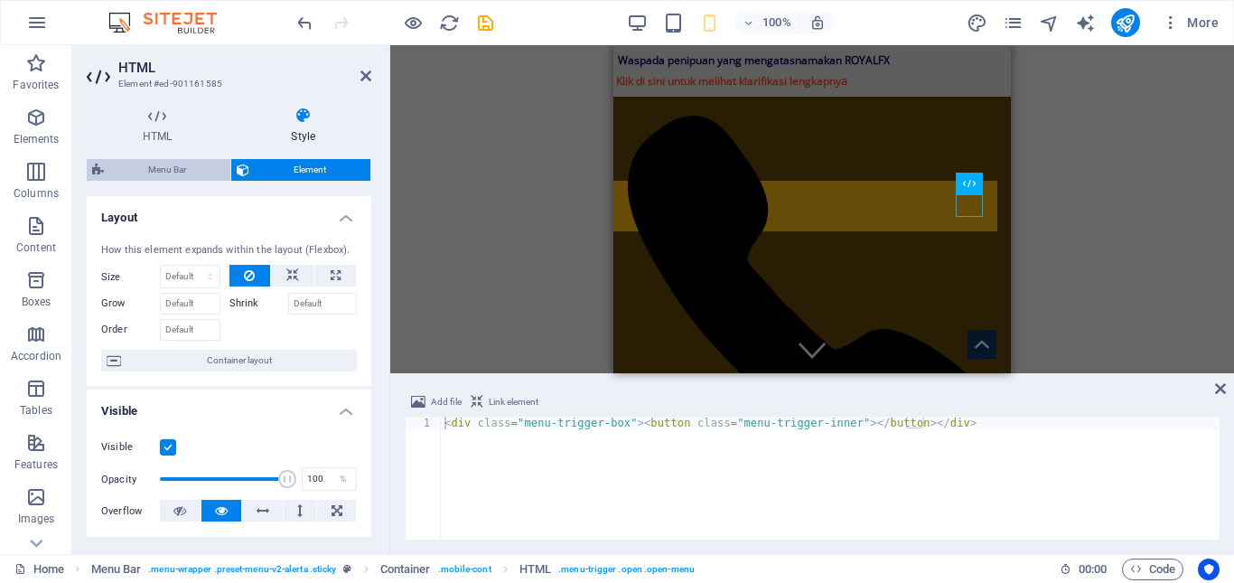
click at [157, 166] on span "Menu Bar" at bounding box center [167, 170] width 116 height 22
select select "rem"
select select "hover_border"
select select "px"
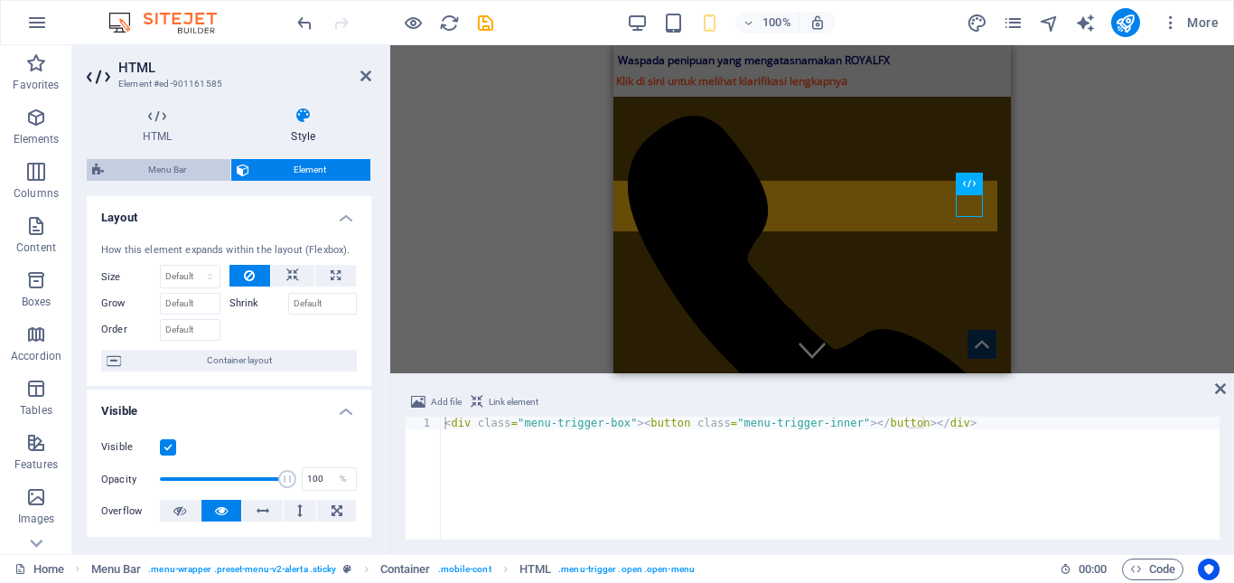
select select "rem"
select select "link-special-font"
select select "rem"
select select "600"
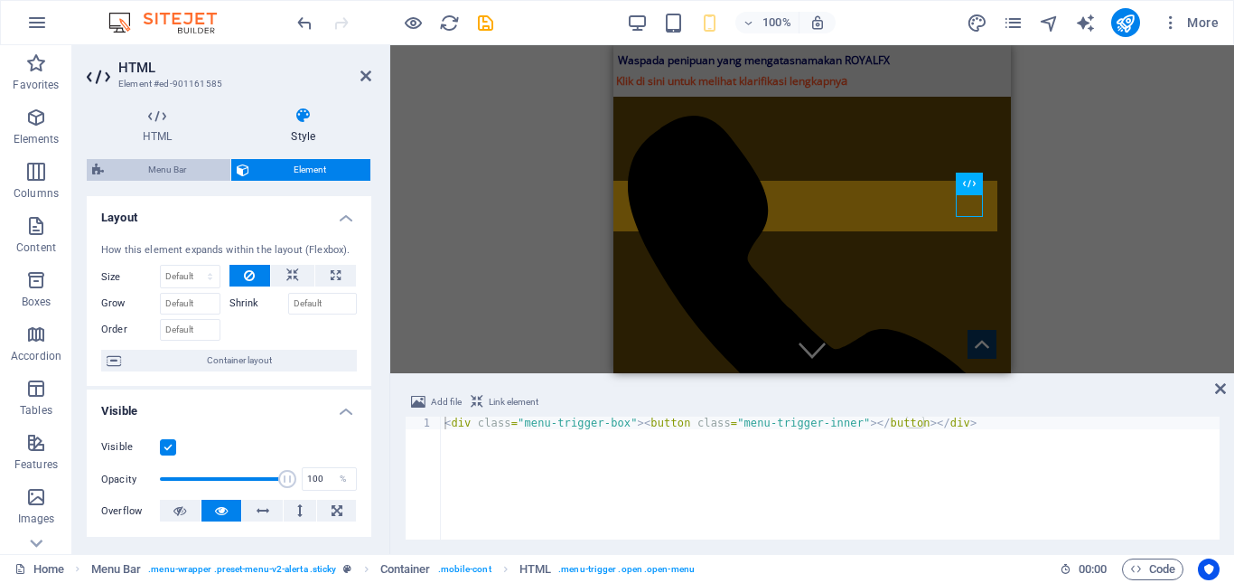
select select "px"
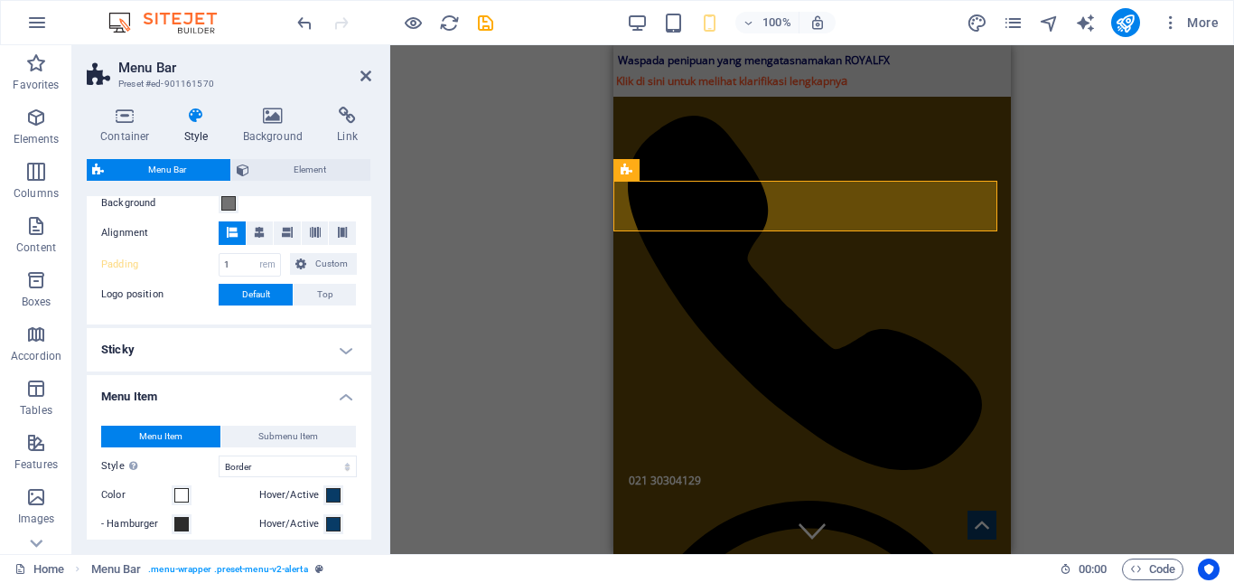
scroll to position [542, 0]
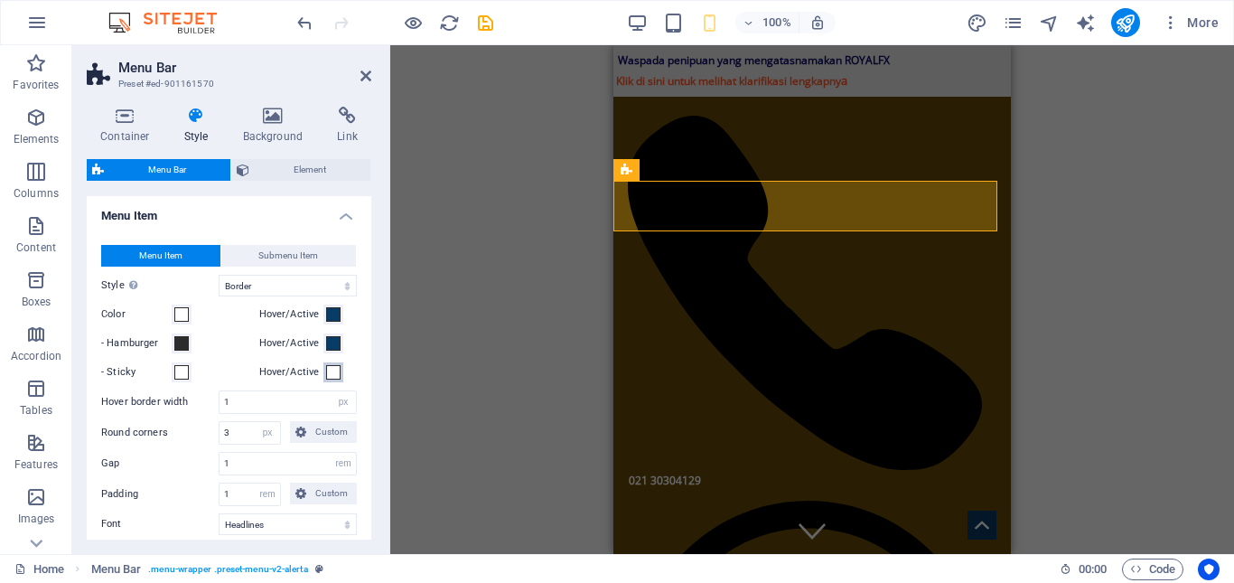
click at [326, 368] on span at bounding box center [333, 372] width 14 height 14
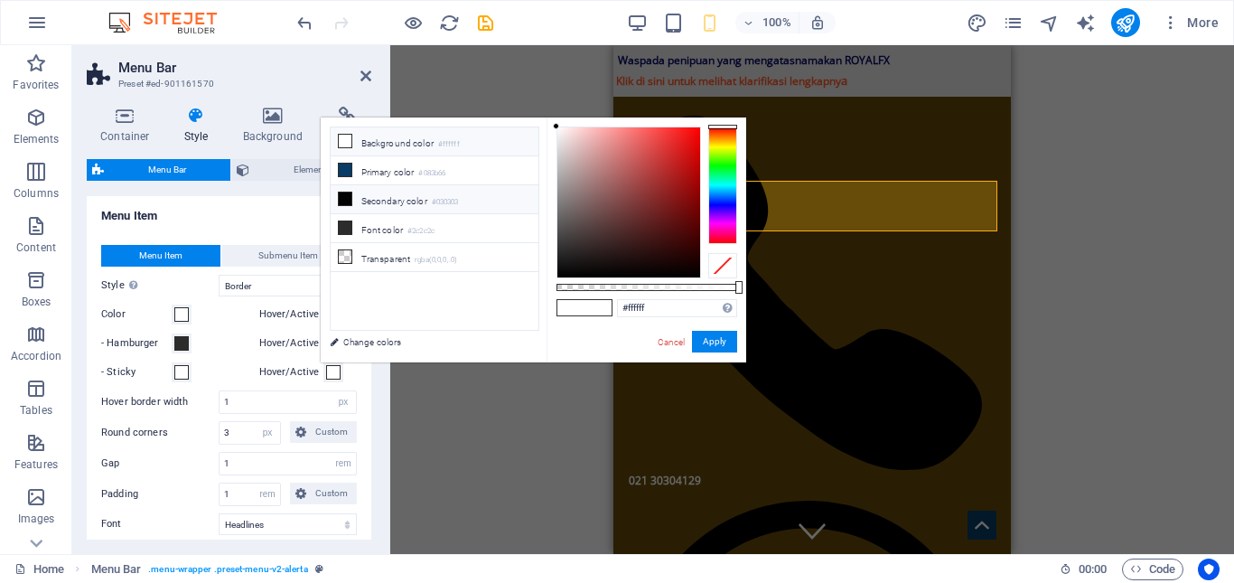
click at [353, 197] on li "Secondary color #030303" at bounding box center [435, 199] width 208 height 29
type input "#030303"
click at [701, 347] on button "Apply" at bounding box center [714, 342] width 45 height 22
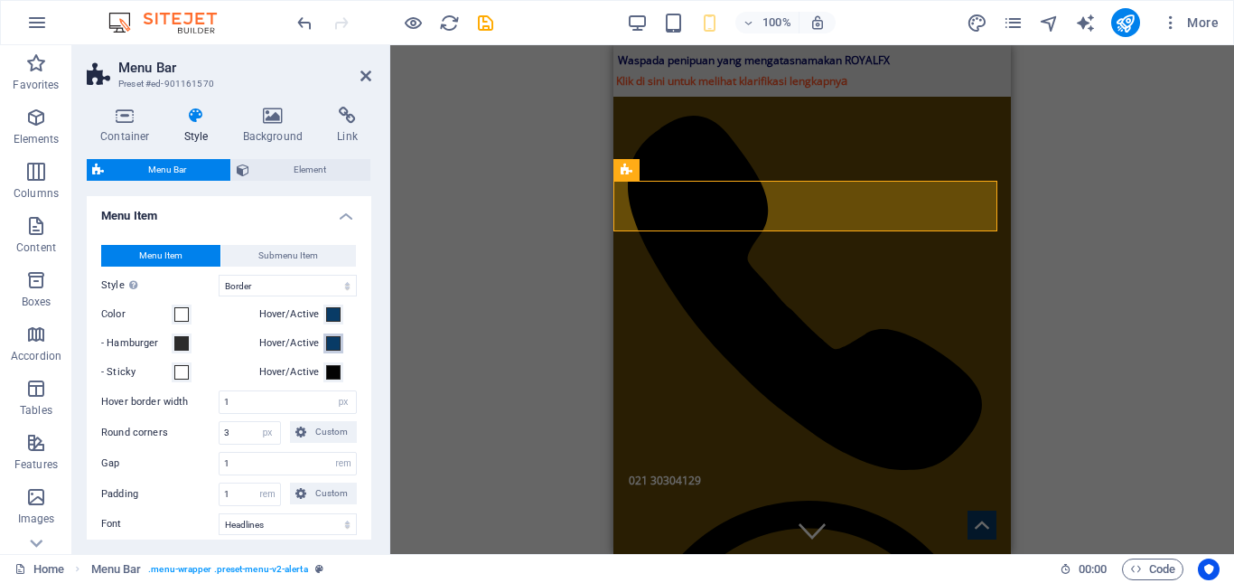
click at [329, 341] on span at bounding box center [333, 343] width 14 height 14
click at [328, 347] on span at bounding box center [333, 343] width 14 height 14
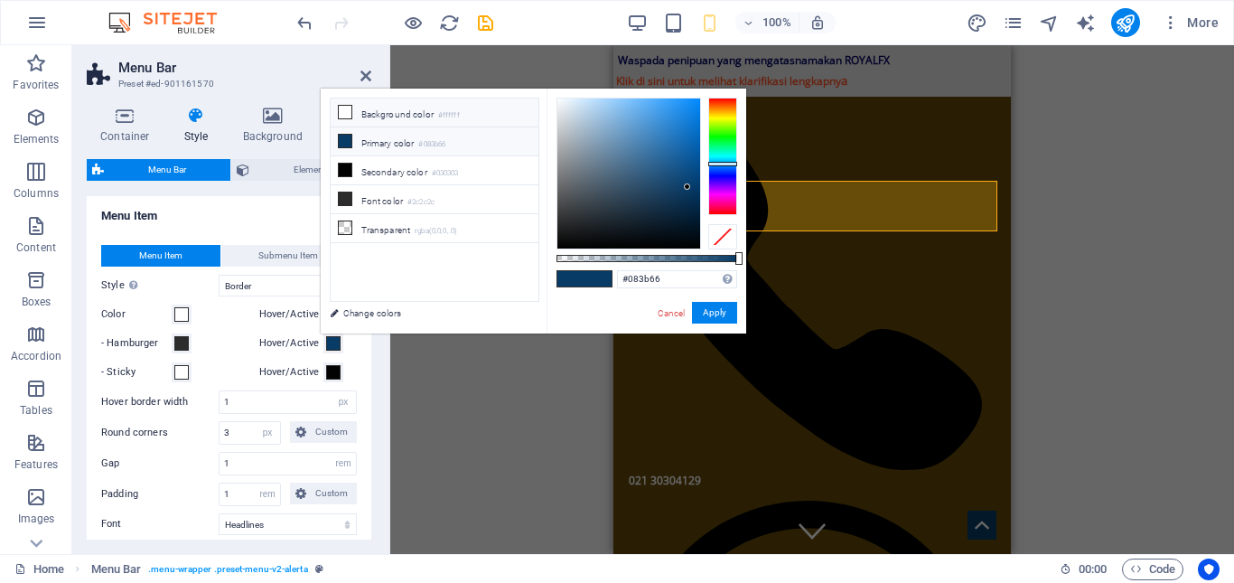
click at [347, 117] on icon at bounding box center [345, 112] width 13 height 13
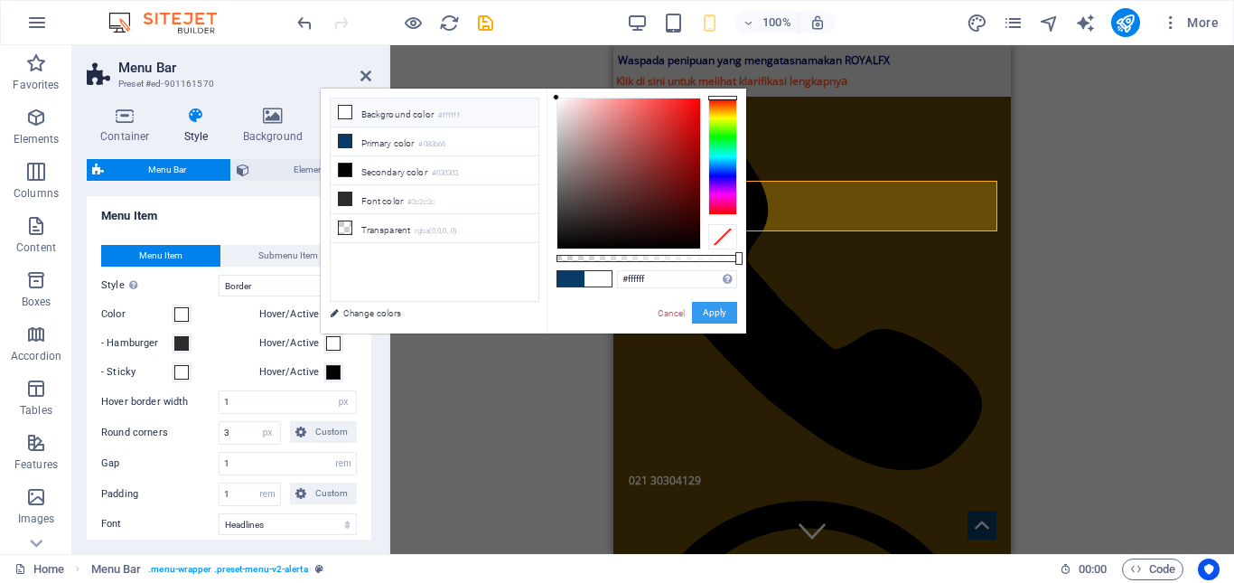
click at [716, 306] on button "Apply" at bounding box center [714, 313] width 45 height 22
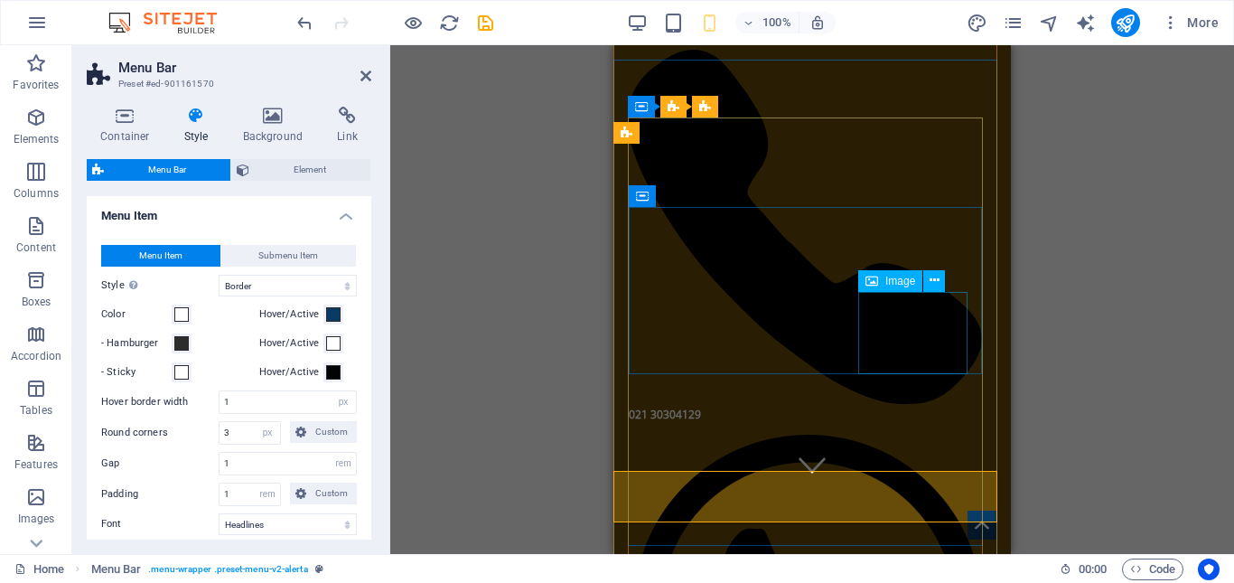
scroll to position [0, 0]
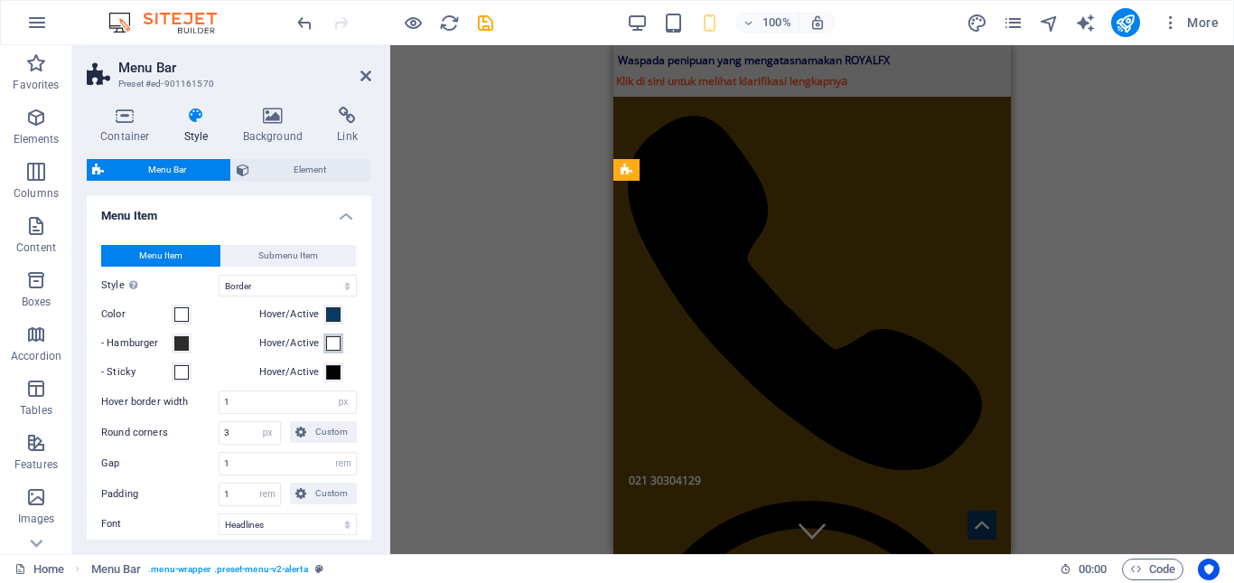
click at [332, 343] on span at bounding box center [333, 343] width 14 height 14
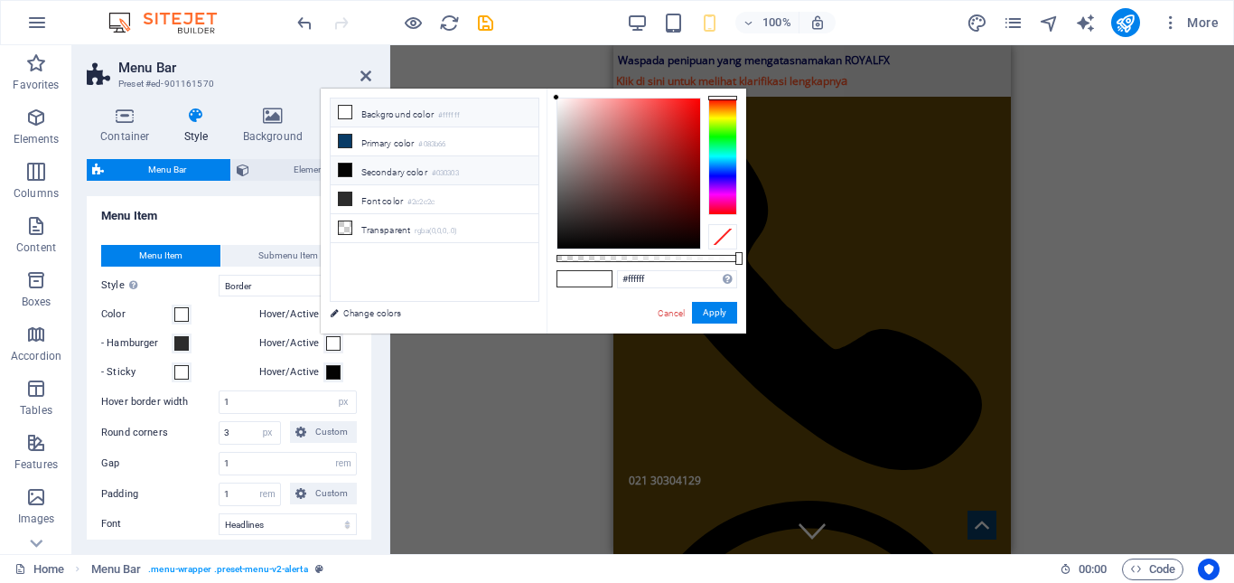
click at [346, 169] on icon at bounding box center [345, 170] width 13 height 13
click at [345, 148] on li "Primary color #083b66" at bounding box center [435, 141] width 208 height 29
type input "#083b66"
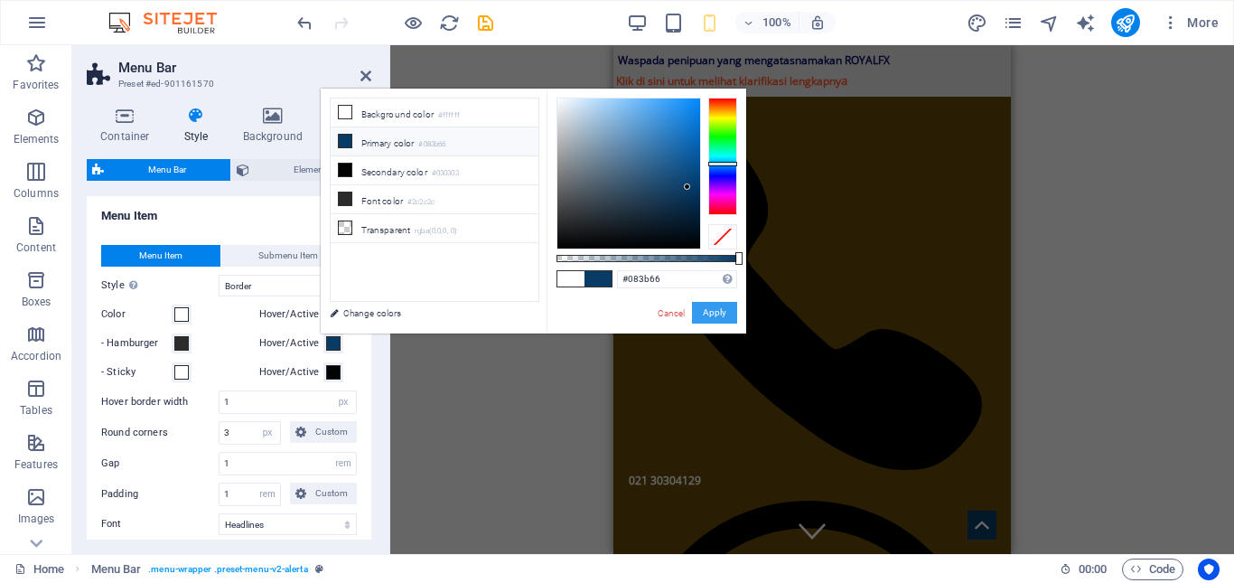
click at [727, 314] on button "Apply" at bounding box center [714, 313] width 45 height 22
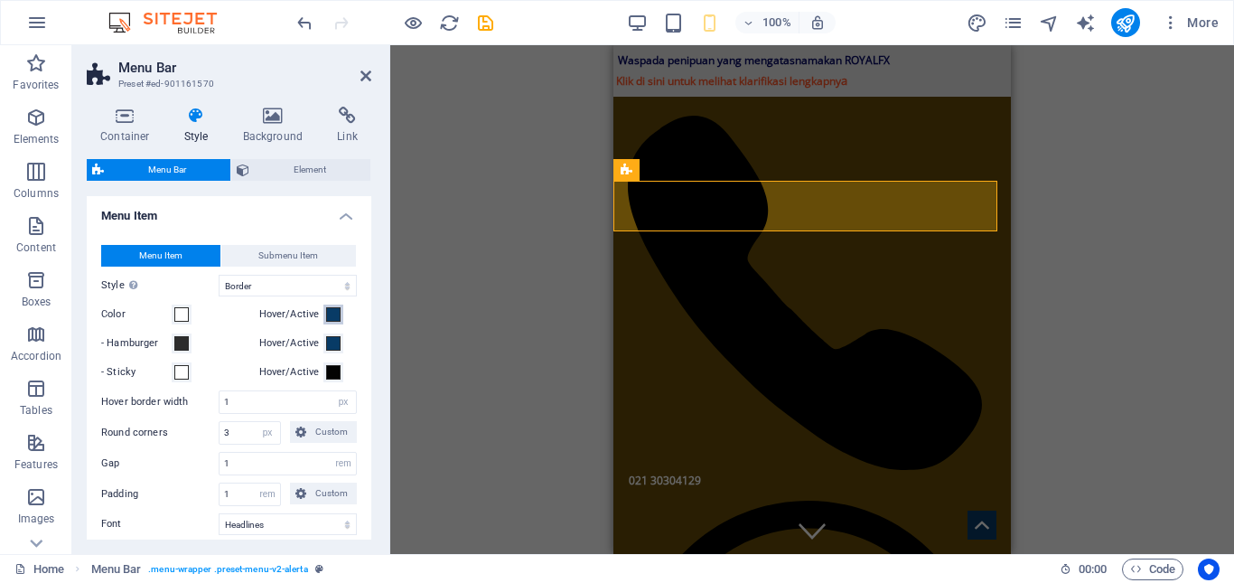
click at [332, 315] on span at bounding box center [333, 314] width 14 height 14
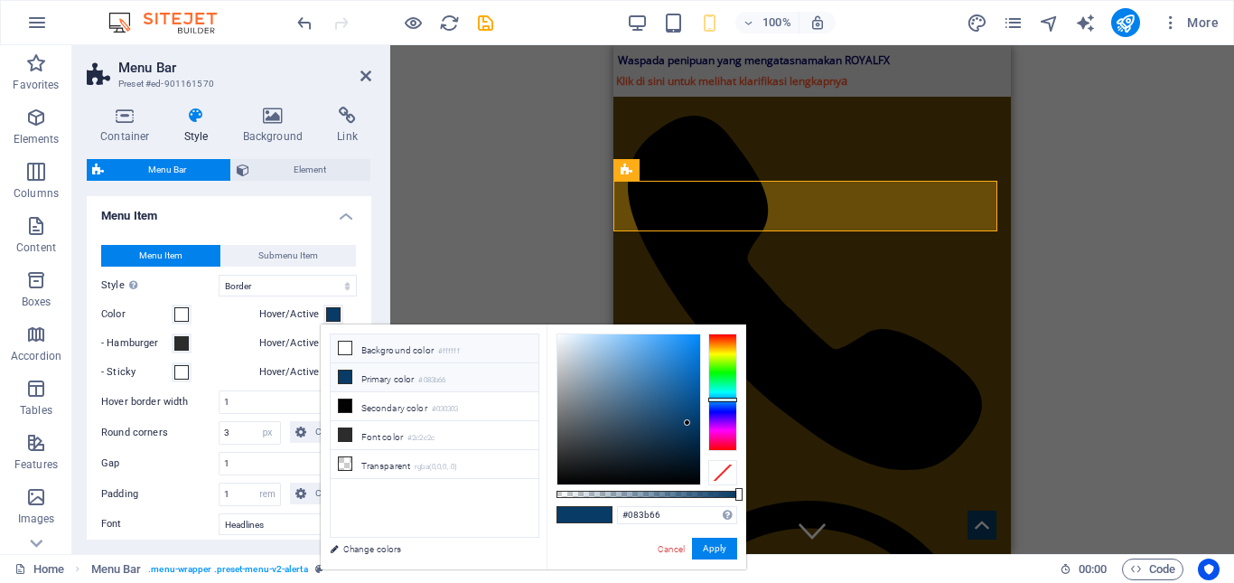
click at [351, 350] on span at bounding box center [345, 348] width 14 height 14
type input "#ffffff"
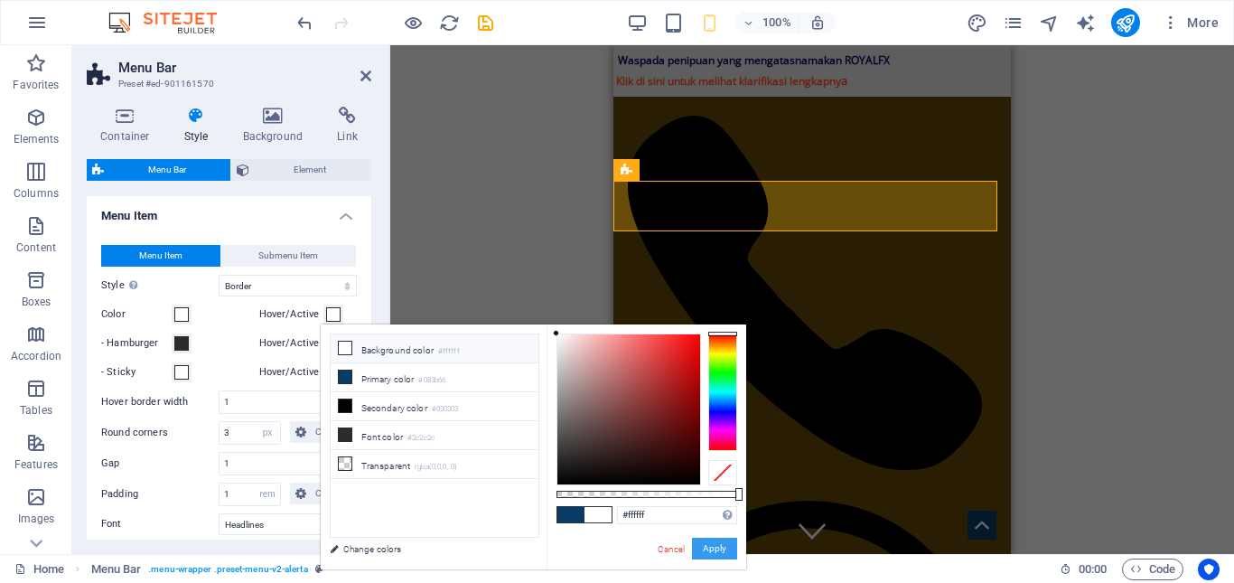
click at [711, 544] on button "Apply" at bounding box center [714, 549] width 45 height 22
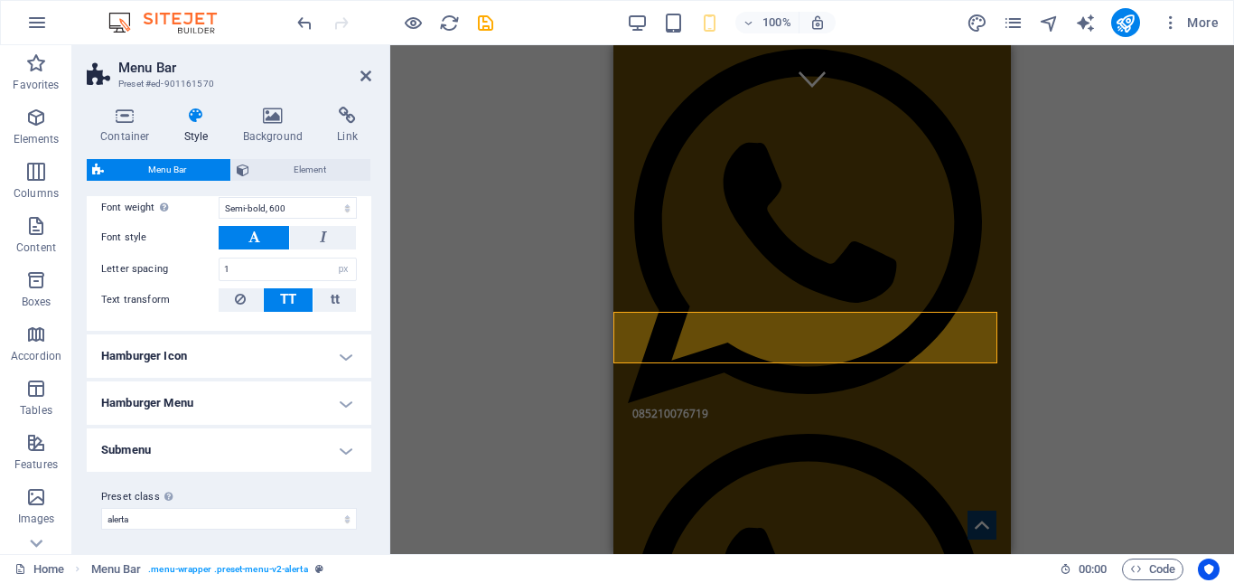
scroll to position [922, 0]
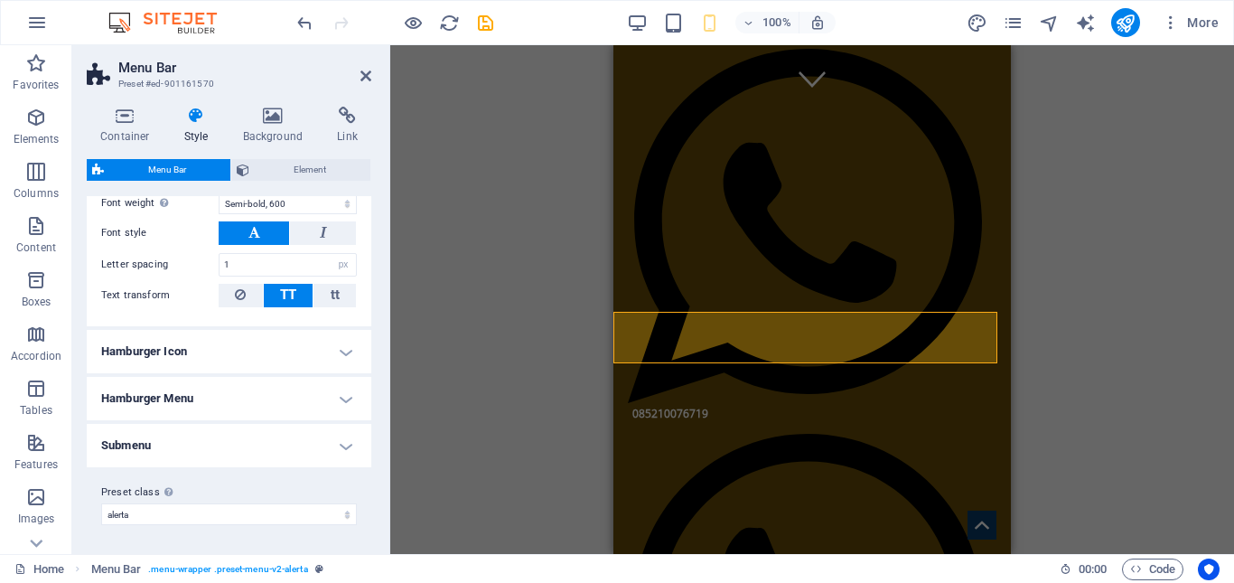
click at [299, 346] on h4 "Hamburger Icon" at bounding box center [229, 351] width 285 height 43
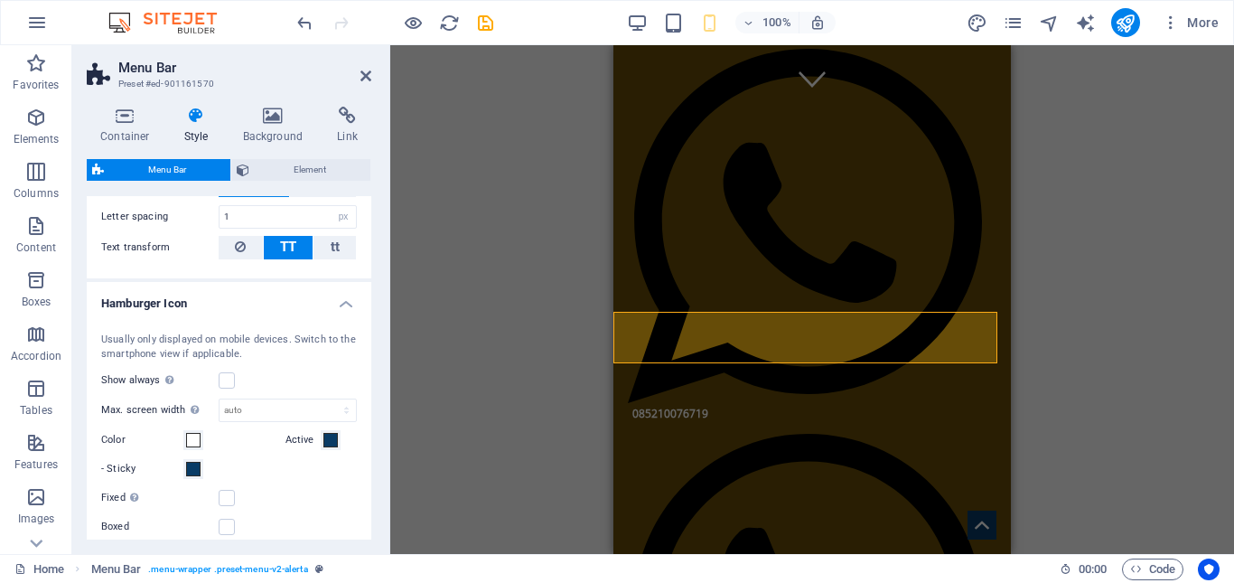
scroll to position [1013, 0]
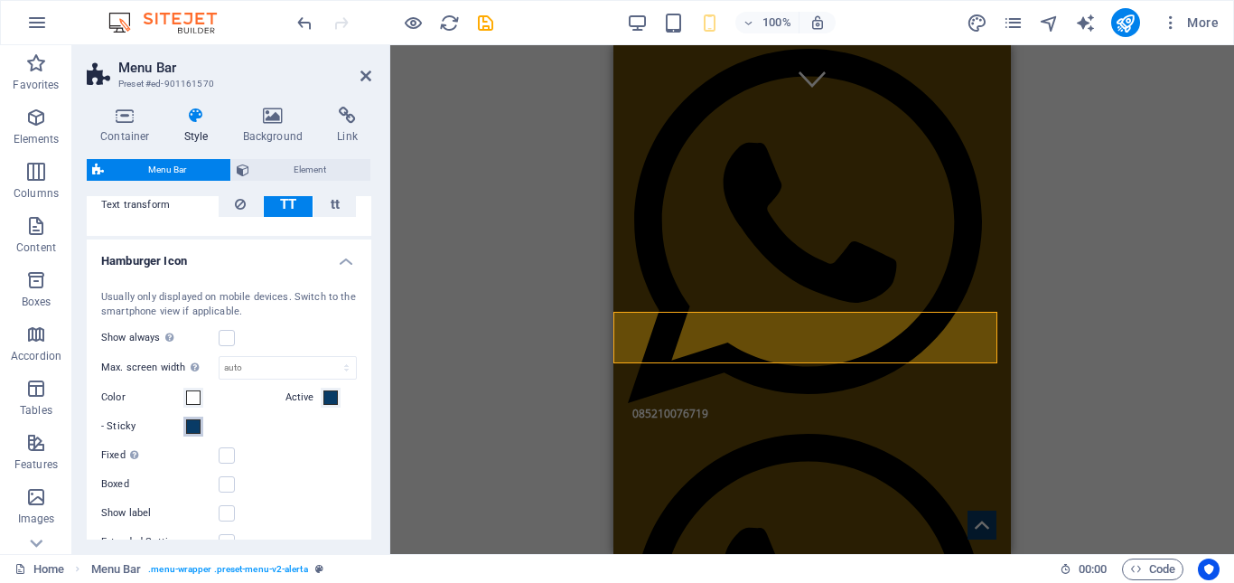
click at [194, 427] on span at bounding box center [193, 426] width 14 height 14
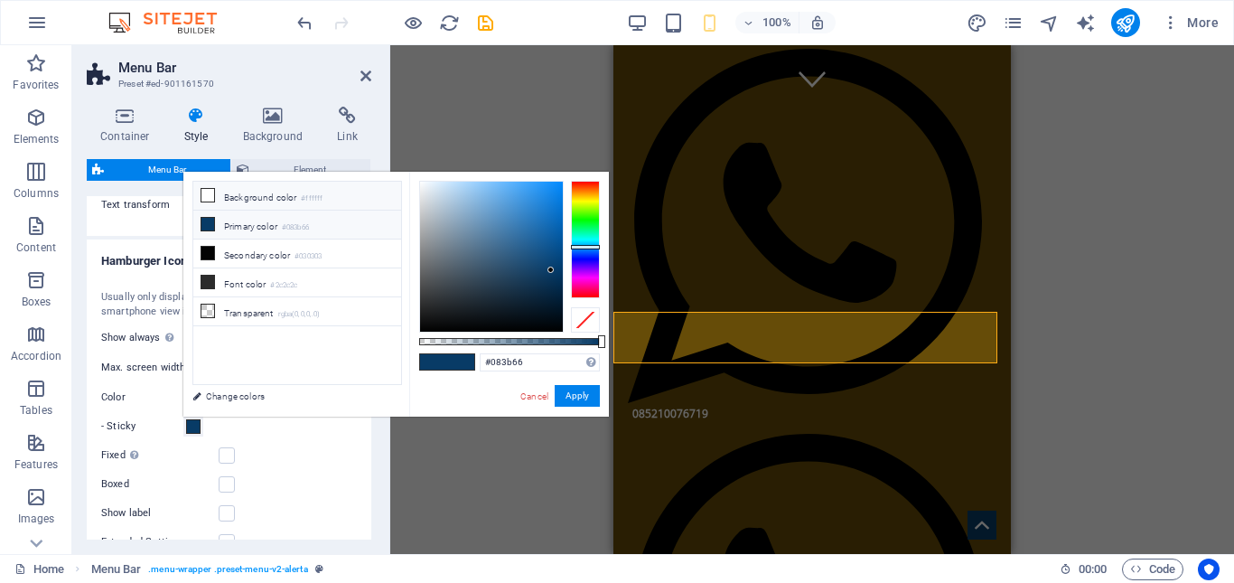
click at [207, 196] on icon at bounding box center [207, 195] width 13 height 13
type input "#ffffff"
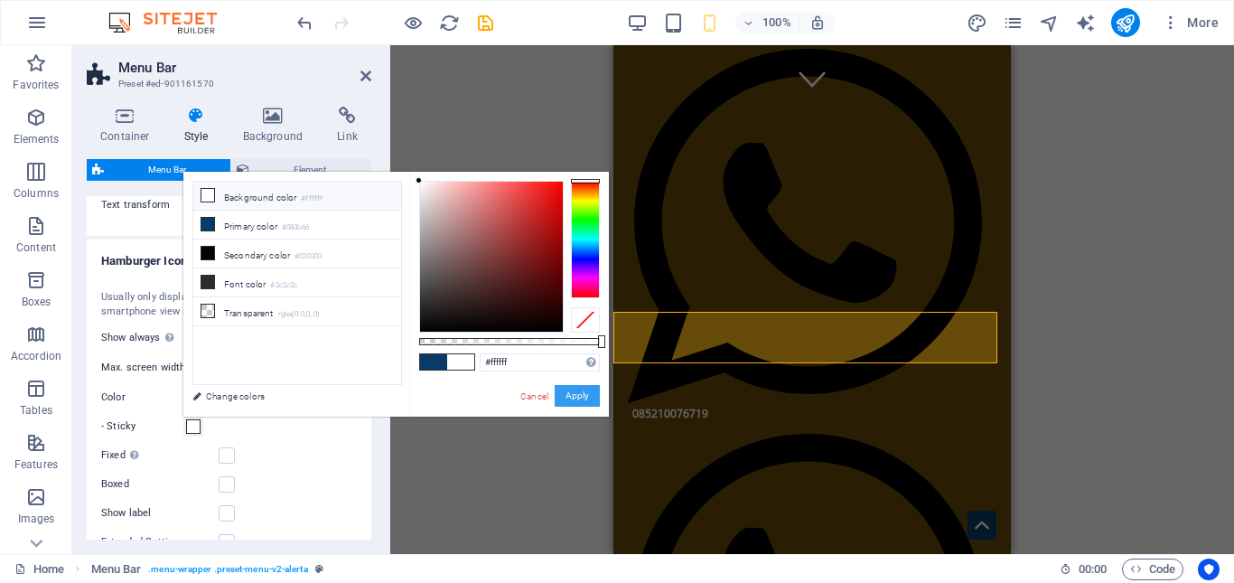
click at [582, 396] on button "Apply" at bounding box center [577, 396] width 45 height 22
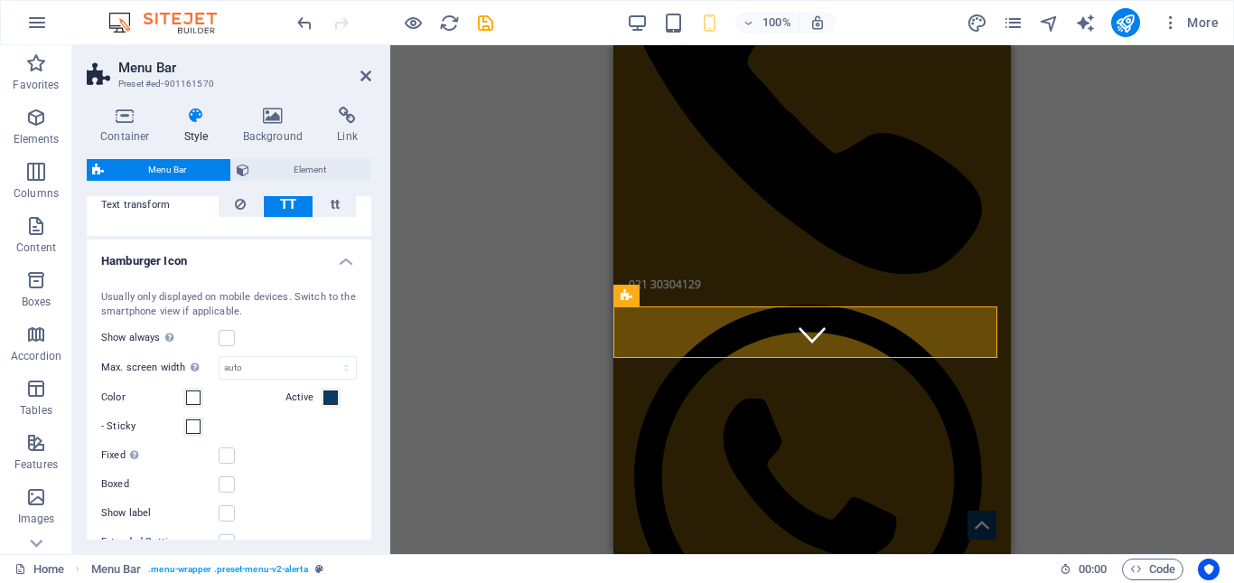
scroll to position [0, 0]
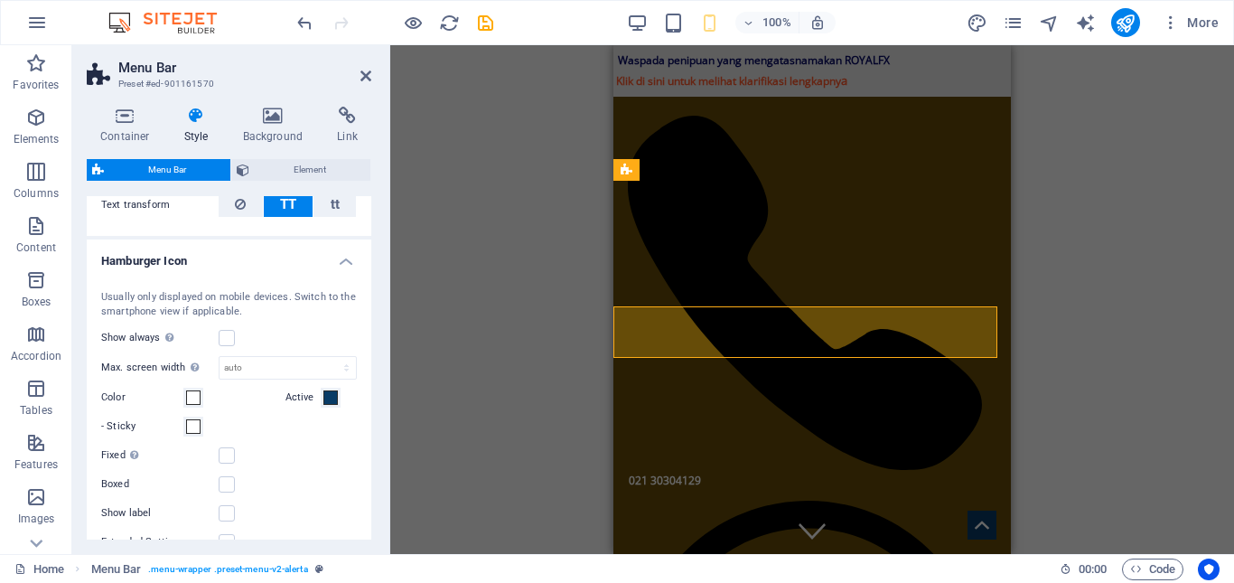
click at [581, 360] on div "Unequal Columns Container H3 Banner Banner Container Container Banner Unequal C…" at bounding box center [812, 299] width 844 height 509
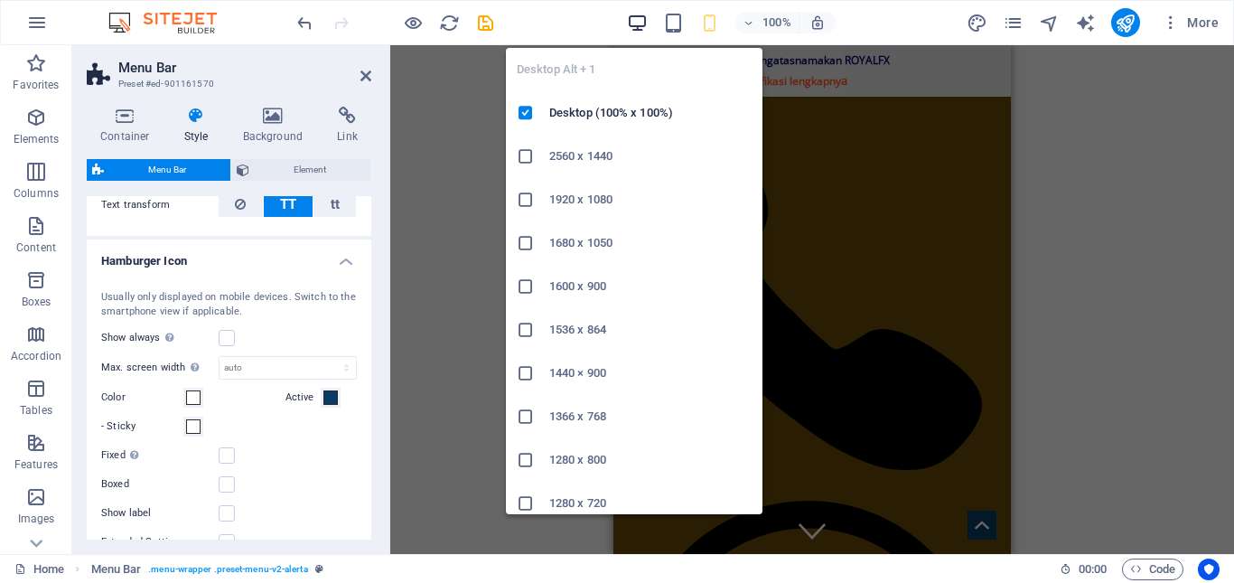
click at [0, 0] on icon "button" at bounding box center [0, 0] width 0 height 0
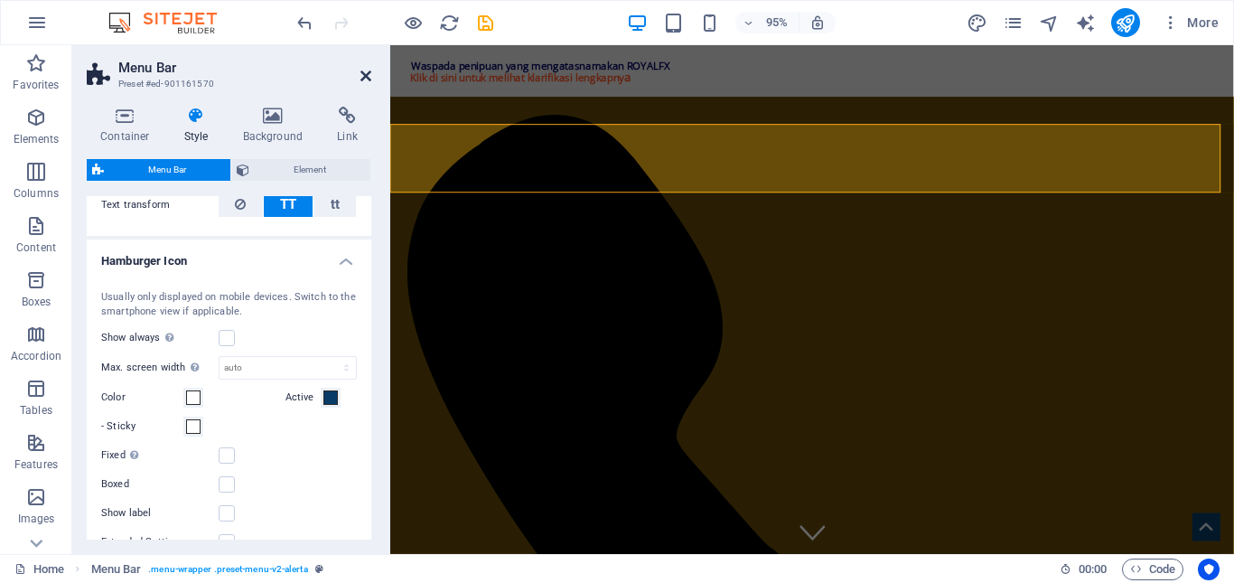
click at [369, 72] on icon at bounding box center [365, 76] width 11 height 14
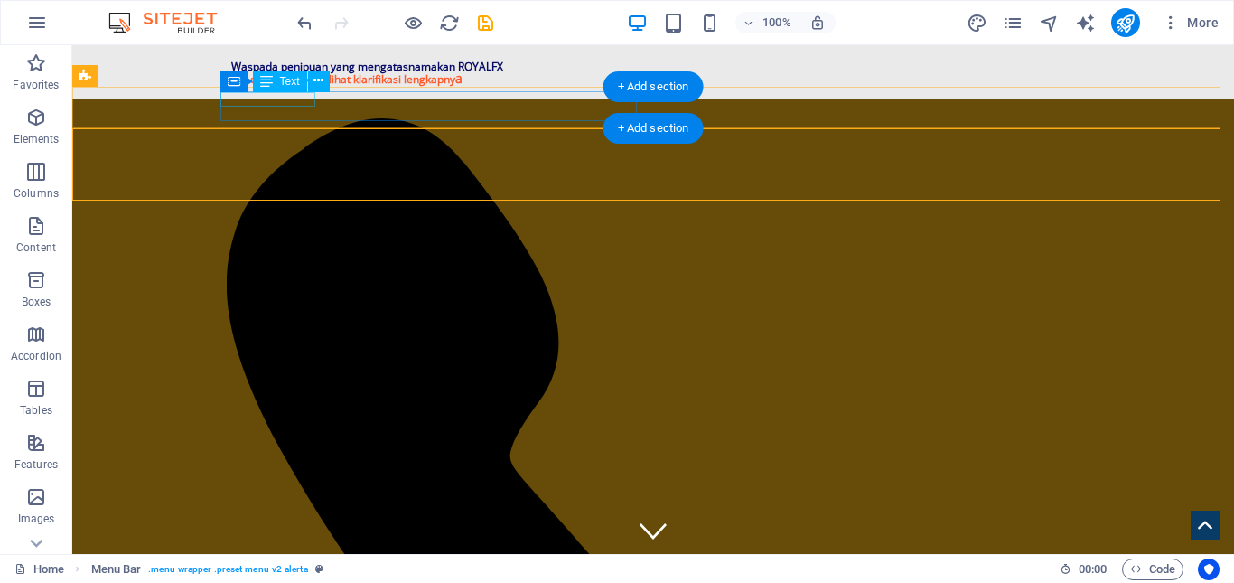
drag, startPoint x: 472, startPoint y: 115, endPoint x: 248, endPoint y: 101, distance: 224.4
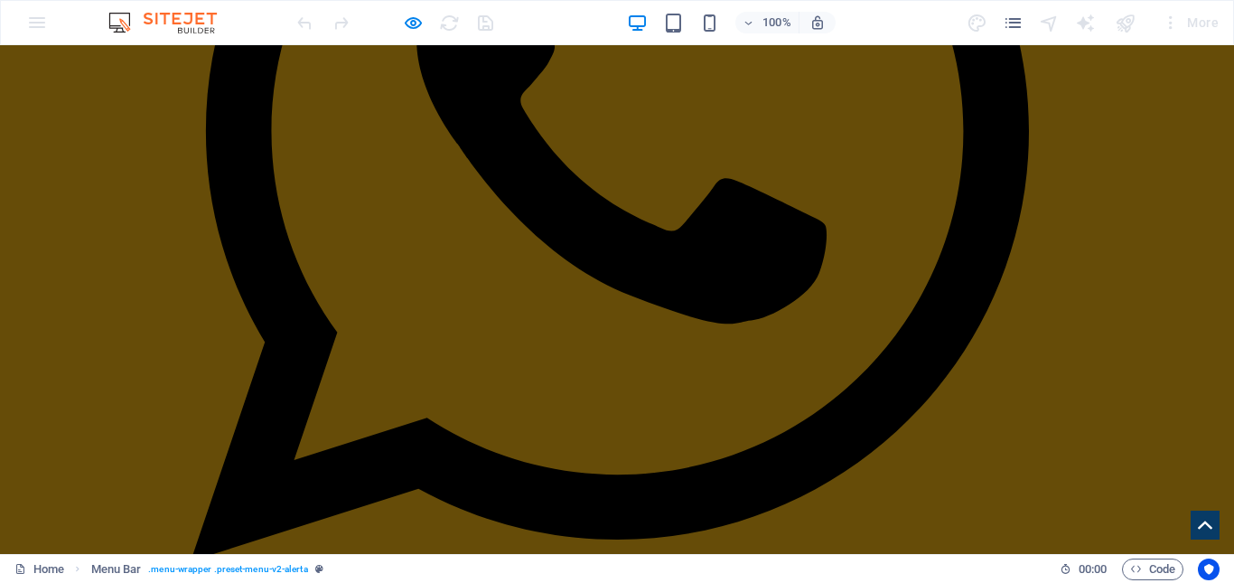
scroll to position [1355, 0]
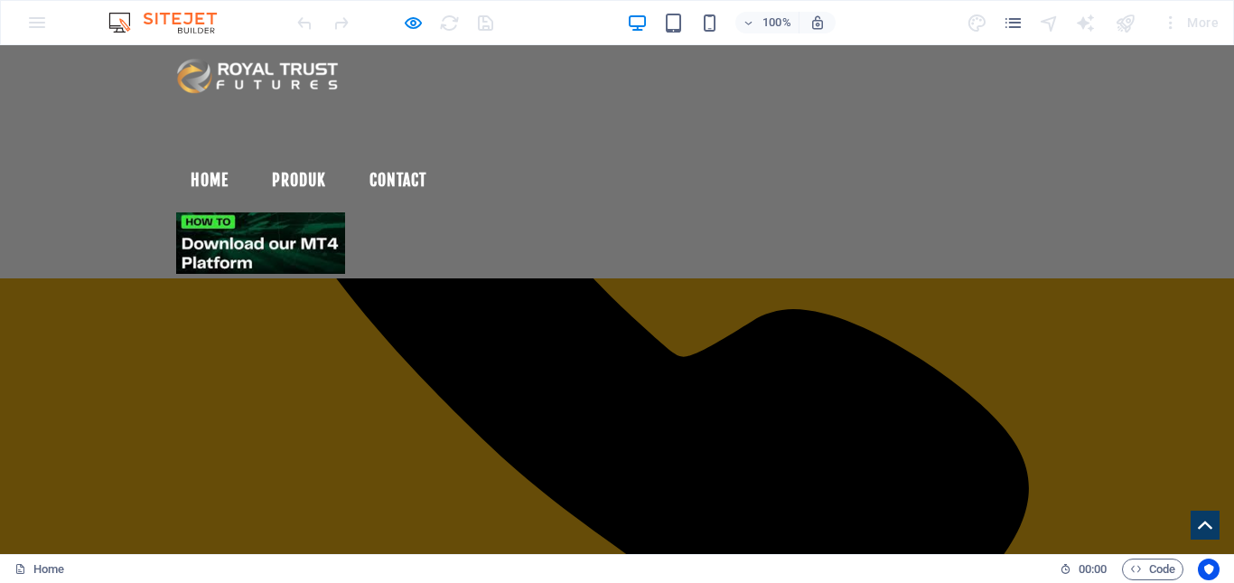
scroll to position [0, 0]
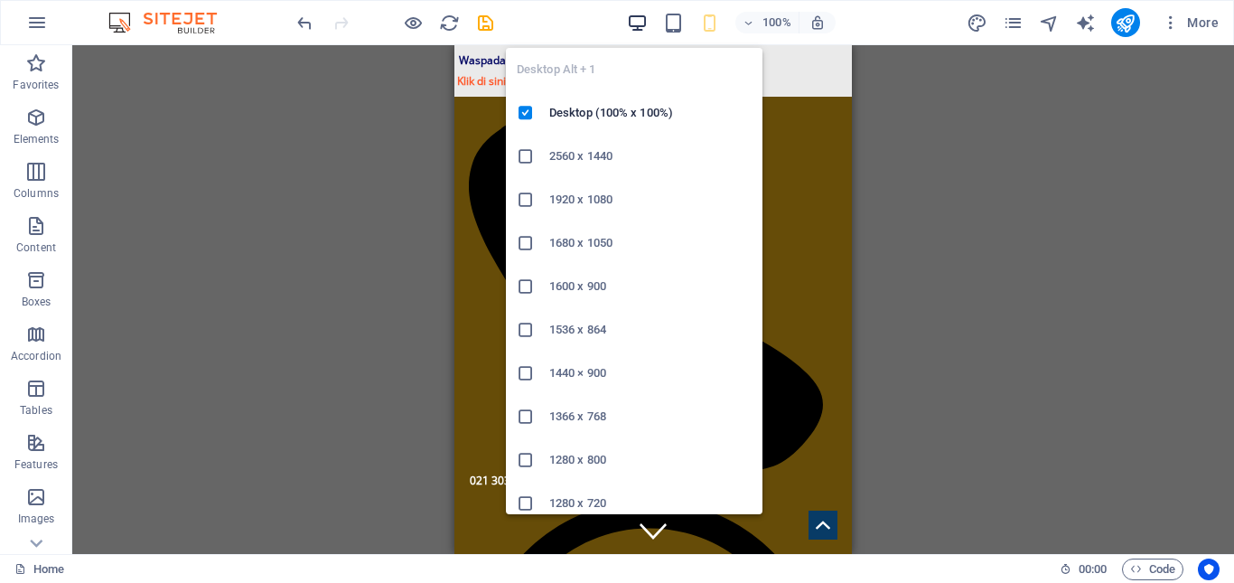
click at [0, 0] on icon "button" at bounding box center [0, 0] width 0 height 0
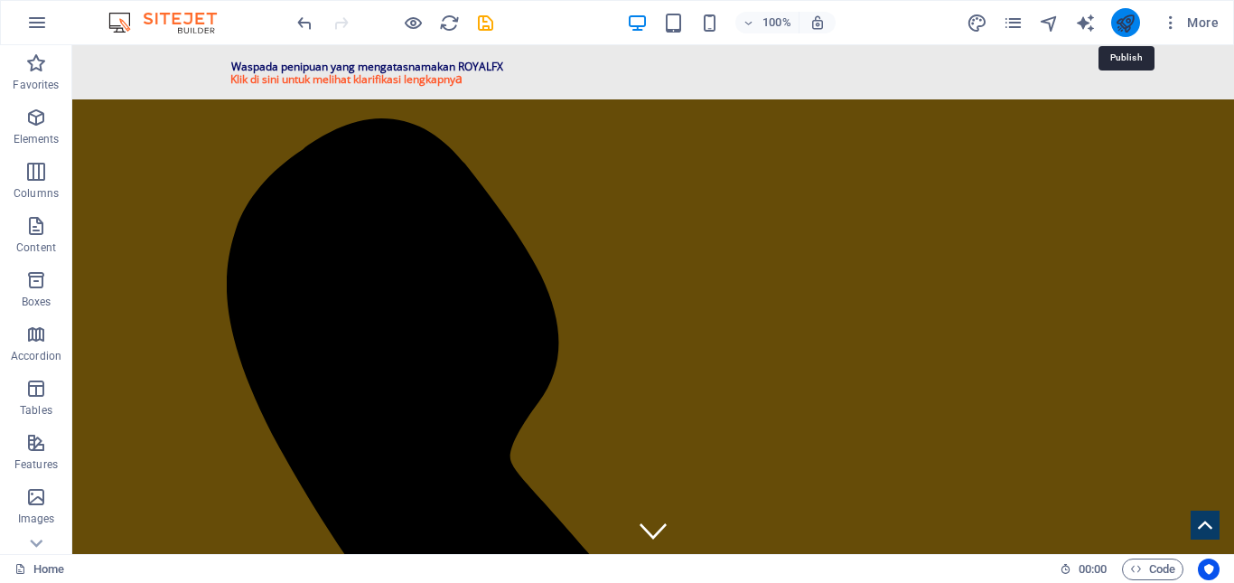
click at [1123, 24] on icon "publish" at bounding box center [1125, 23] width 21 height 21
